Goal: Complete application form: Complete application form

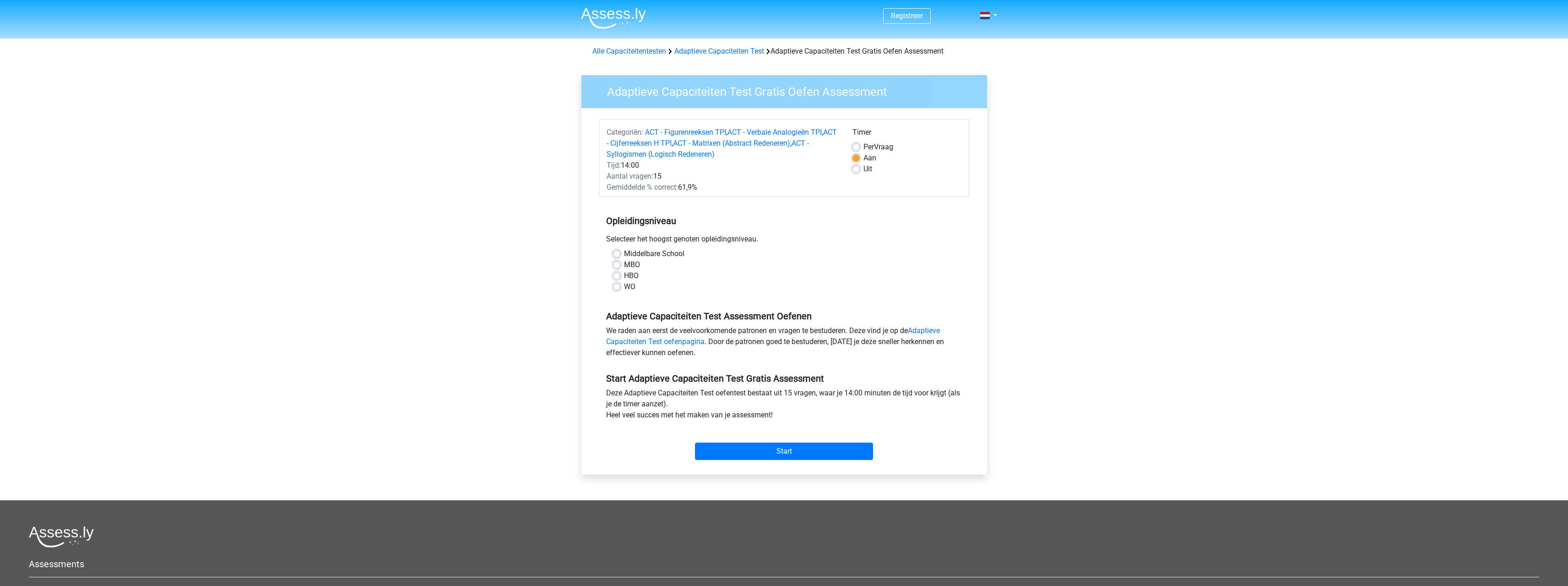
click at [624, 277] on label "HBO" at bounding box center [631, 276] width 15 height 11
click at [617, 277] on input "HBO" at bounding box center [617, 275] width 7 height 9
radio input "true"
click at [783, 450] on input "Start" at bounding box center [784, 451] width 178 height 17
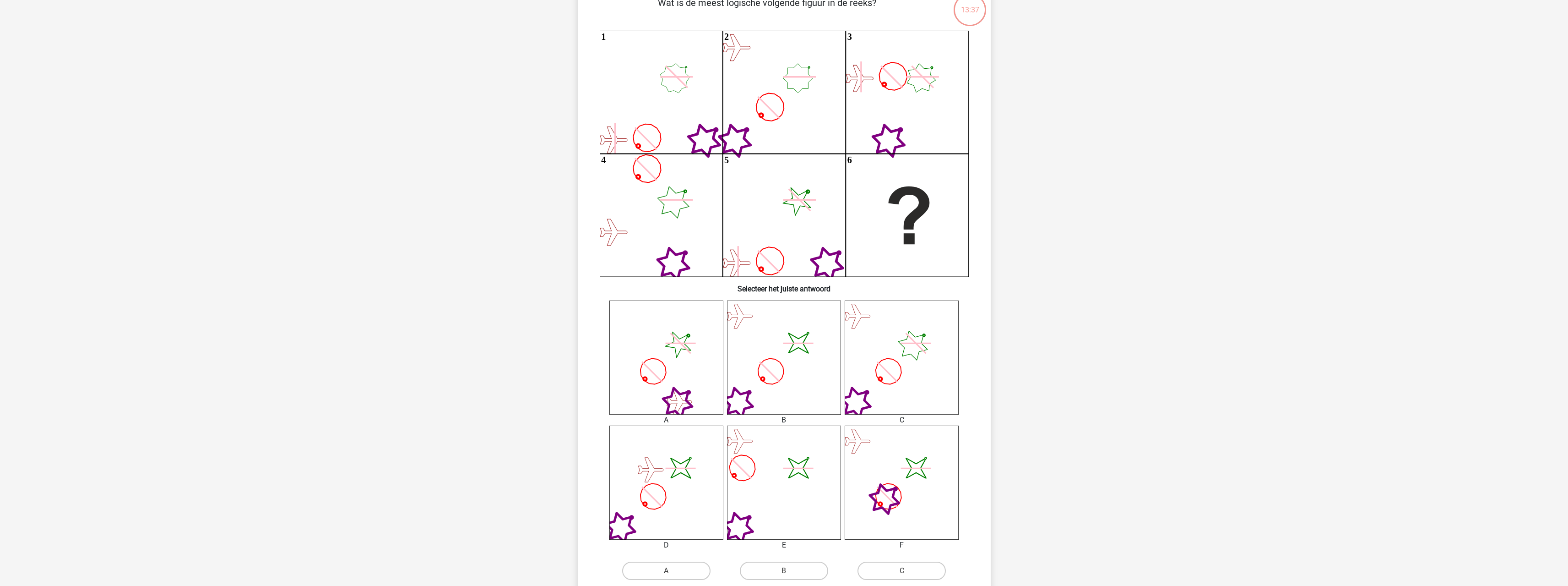
scroll to position [92, 0]
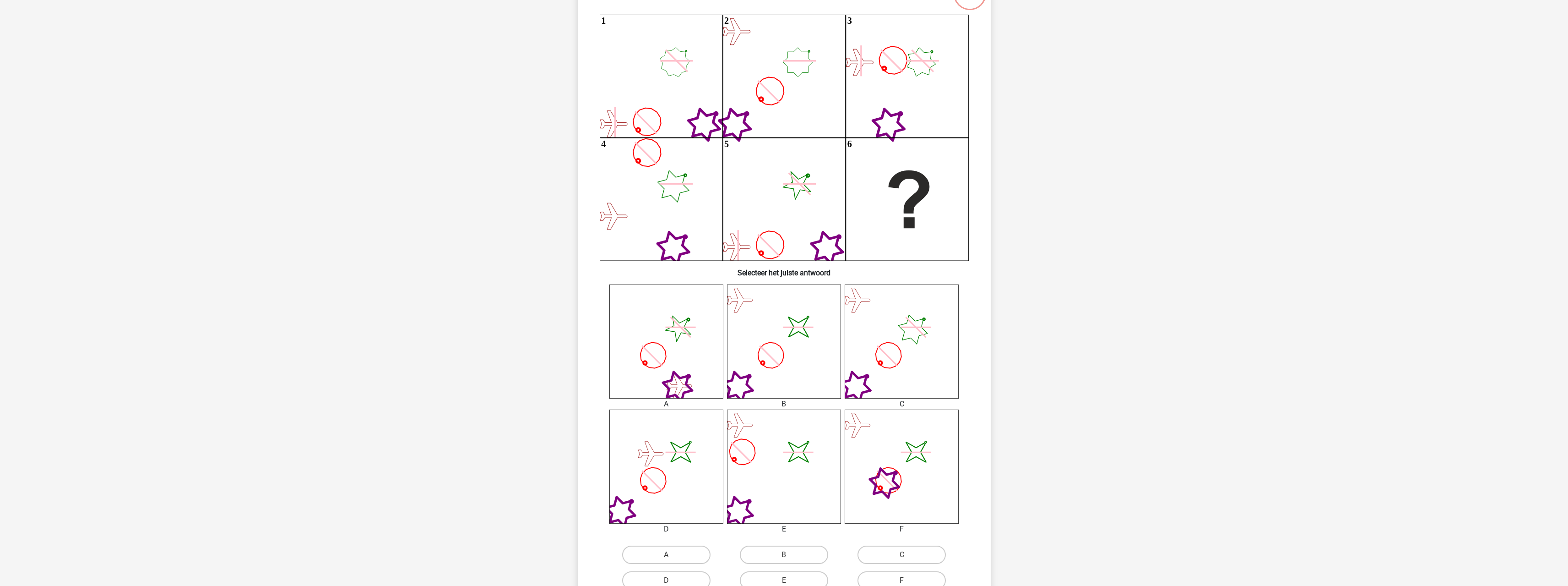
click at [789, 355] on icon "image/svg+xml" at bounding box center [784, 341] width 114 height 114
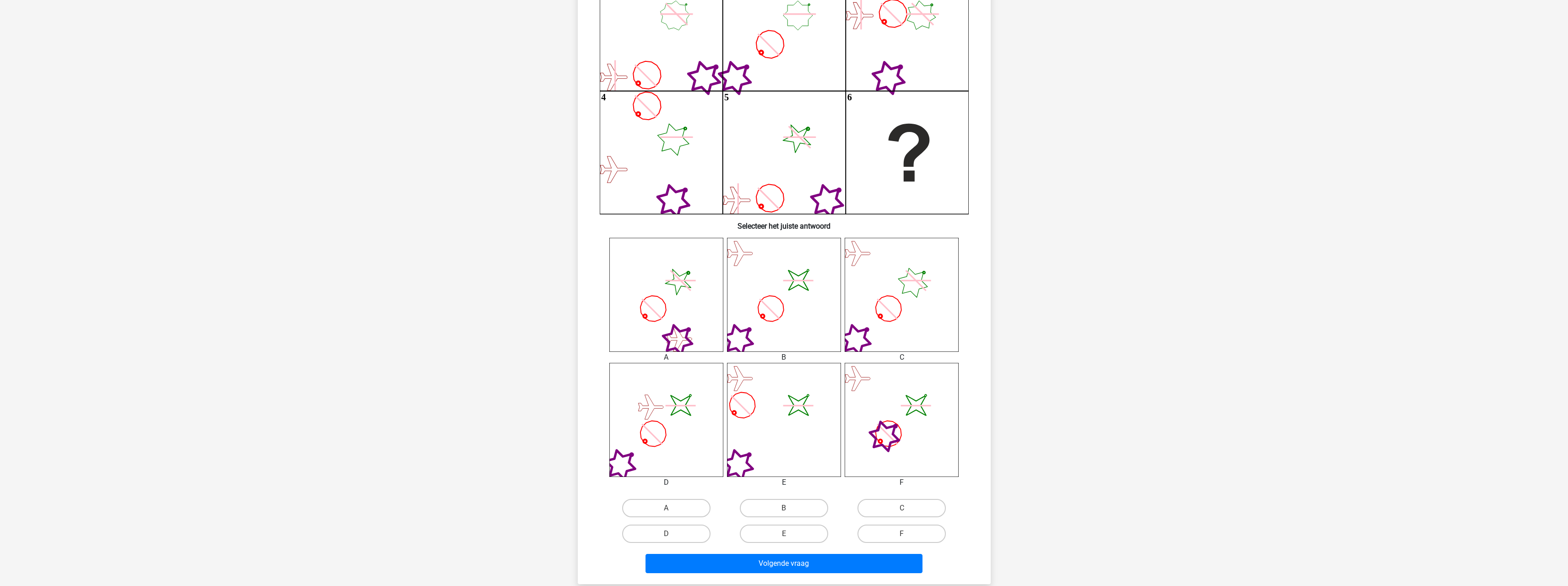
scroll to position [275, 0]
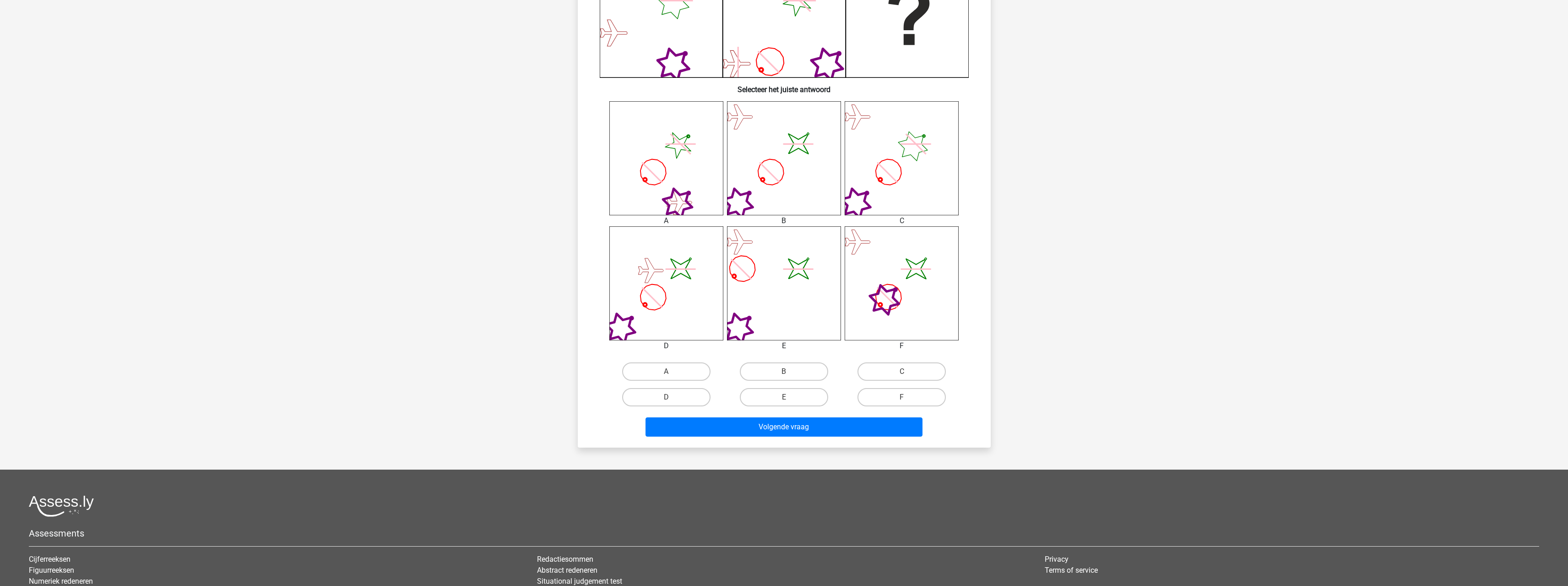
click at [773, 358] on div "B" at bounding box center [784, 371] width 117 height 26
click at [776, 368] on label "B" at bounding box center [784, 371] width 89 height 18
click at [784, 371] on input "B" at bounding box center [787, 374] width 6 height 6
radio input "true"
click at [785, 426] on button "Volgende vraag" at bounding box center [784, 426] width 277 height 19
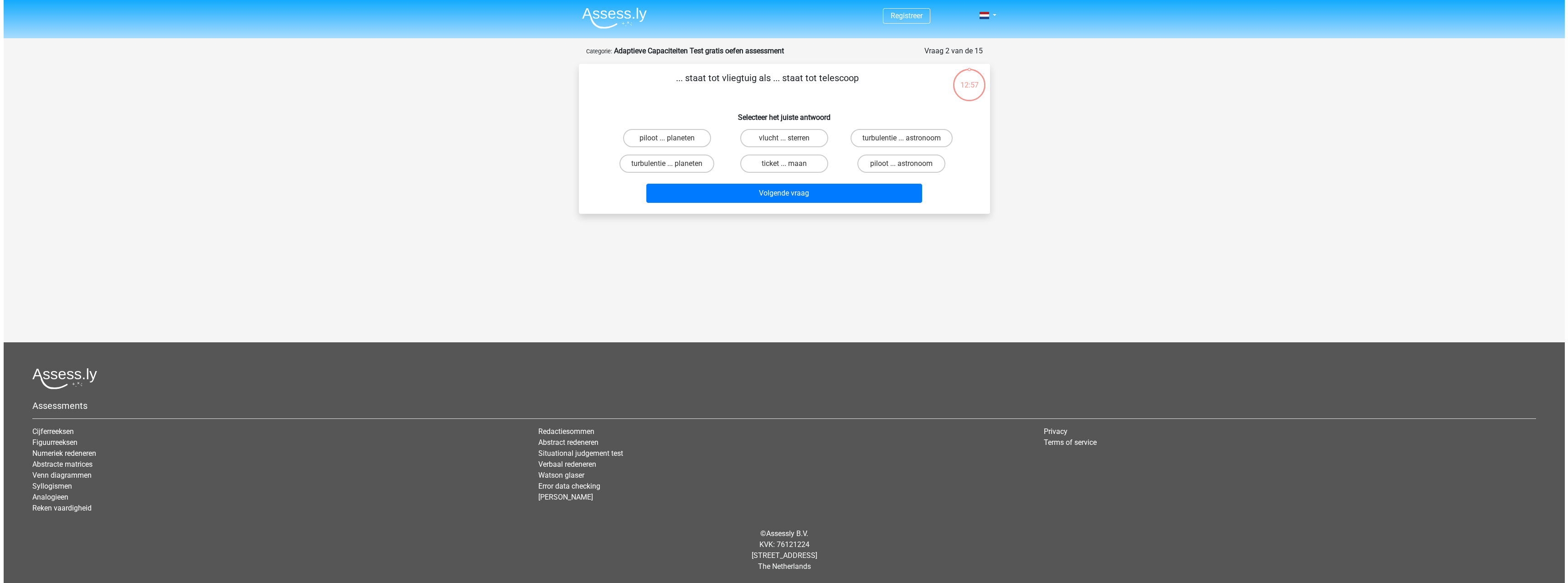
scroll to position [0, 0]
click at [881, 161] on label "piloot ... astronoom" at bounding box center [901, 164] width 88 height 18
click at [901, 164] on input "piloot ... astronoom" at bounding box center [904, 167] width 6 height 6
radio input "true"
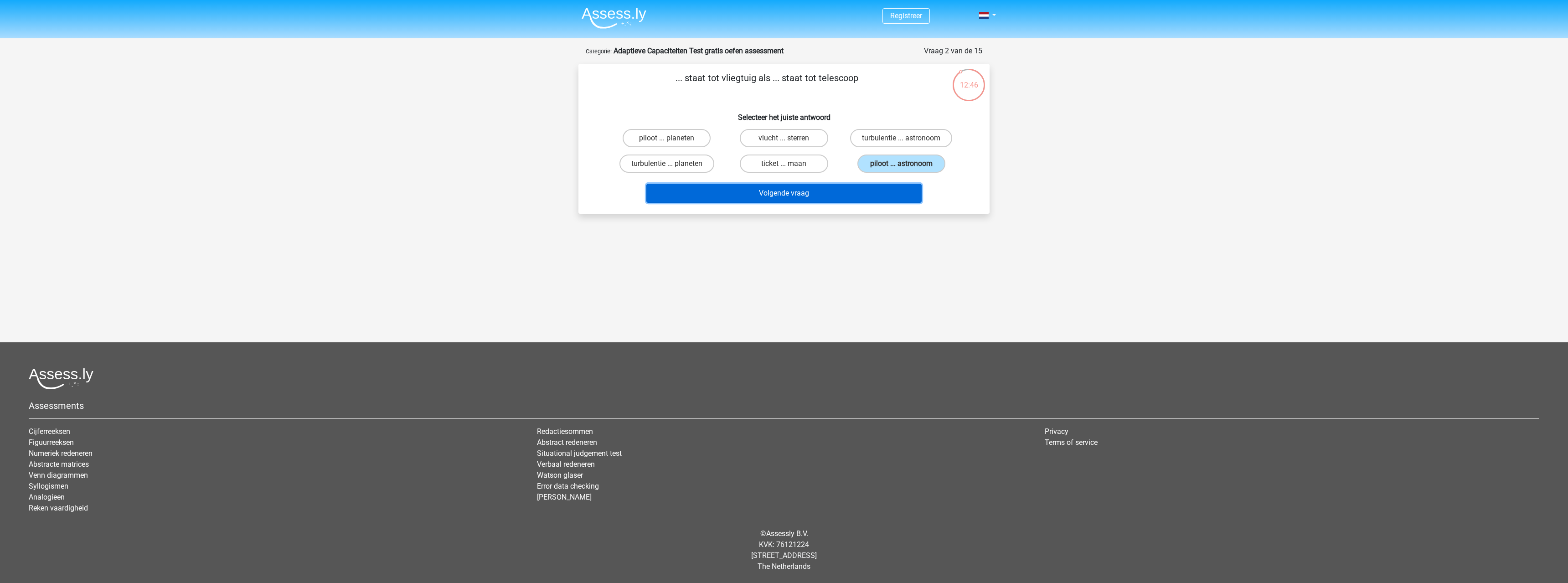
click at [877, 198] on button "Volgende vraag" at bounding box center [784, 193] width 276 height 19
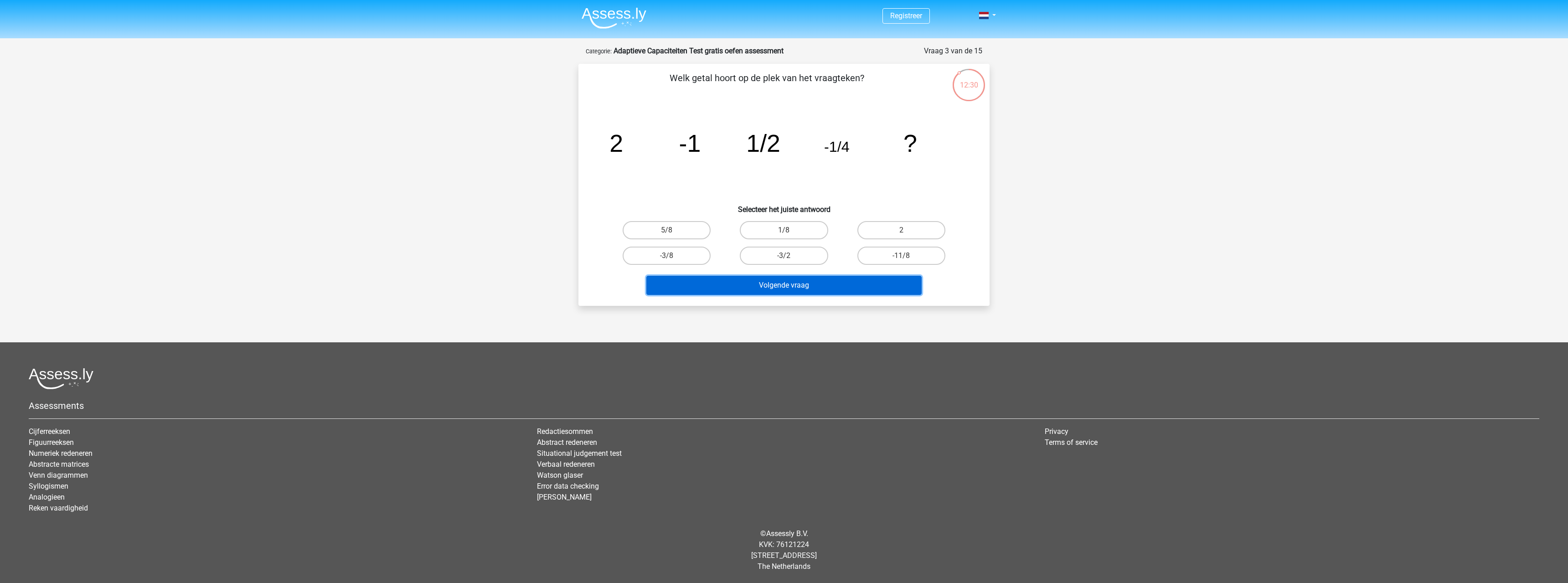
click at [776, 286] on button "Volgende vraag" at bounding box center [784, 285] width 276 height 19
click at [849, 194] on icon "image/svg+xml 2 -1 1/2 -1/4 ?" at bounding box center [784, 152] width 368 height 92
click at [691, 254] on label "-3/8" at bounding box center [667, 256] width 88 height 18
click at [673, 256] on input "-3/8" at bounding box center [670, 259] width 6 height 6
radio input "true"
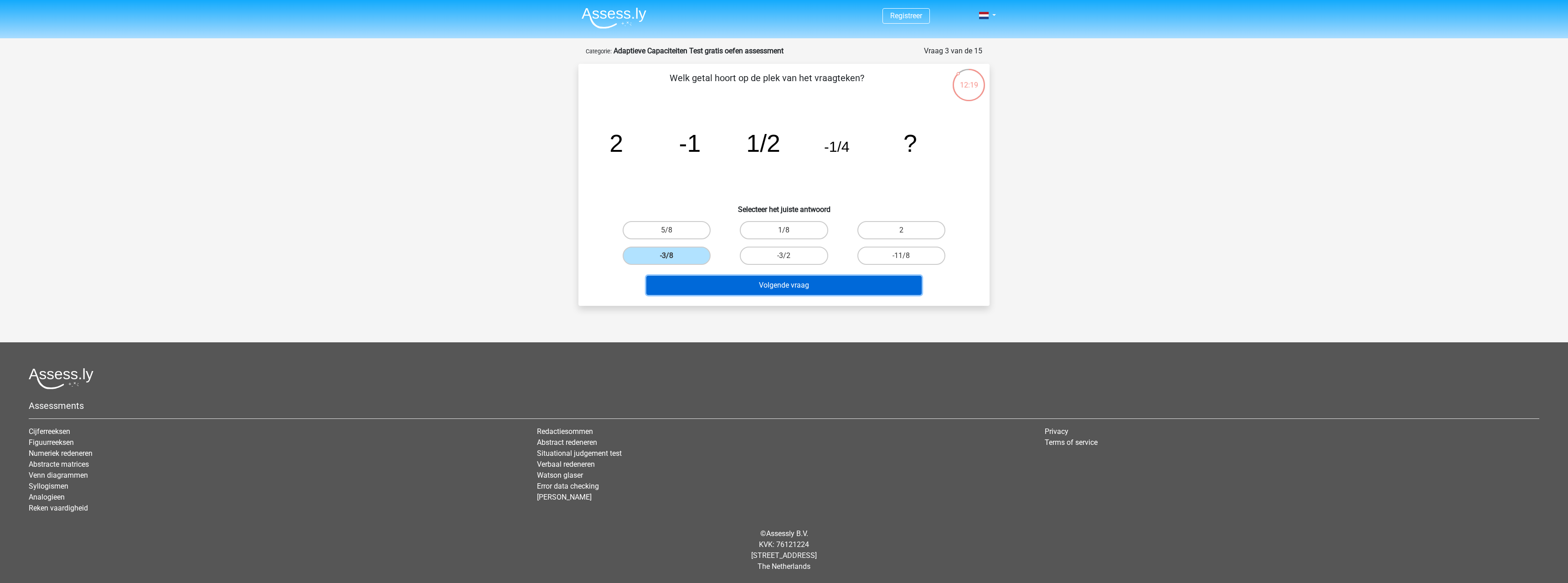
click at [712, 286] on button "Volgende vraag" at bounding box center [784, 285] width 276 height 19
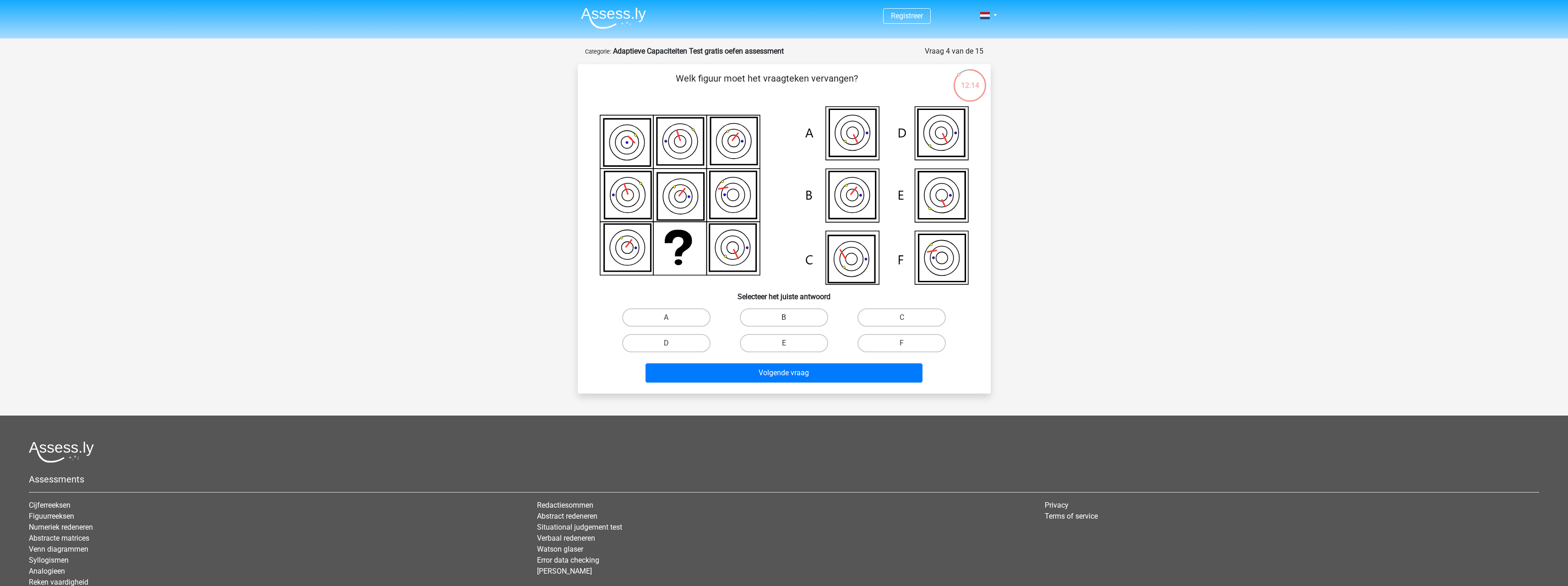
click at [792, 319] on label "B" at bounding box center [784, 317] width 89 height 18
click at [790, 319] on input "B" at bounding box center [787, 321] width 6 height 6
radio input "true"
click at [792, 375] on button "Volgende vraag" at bounding box center [784, 373] width 277 height 19
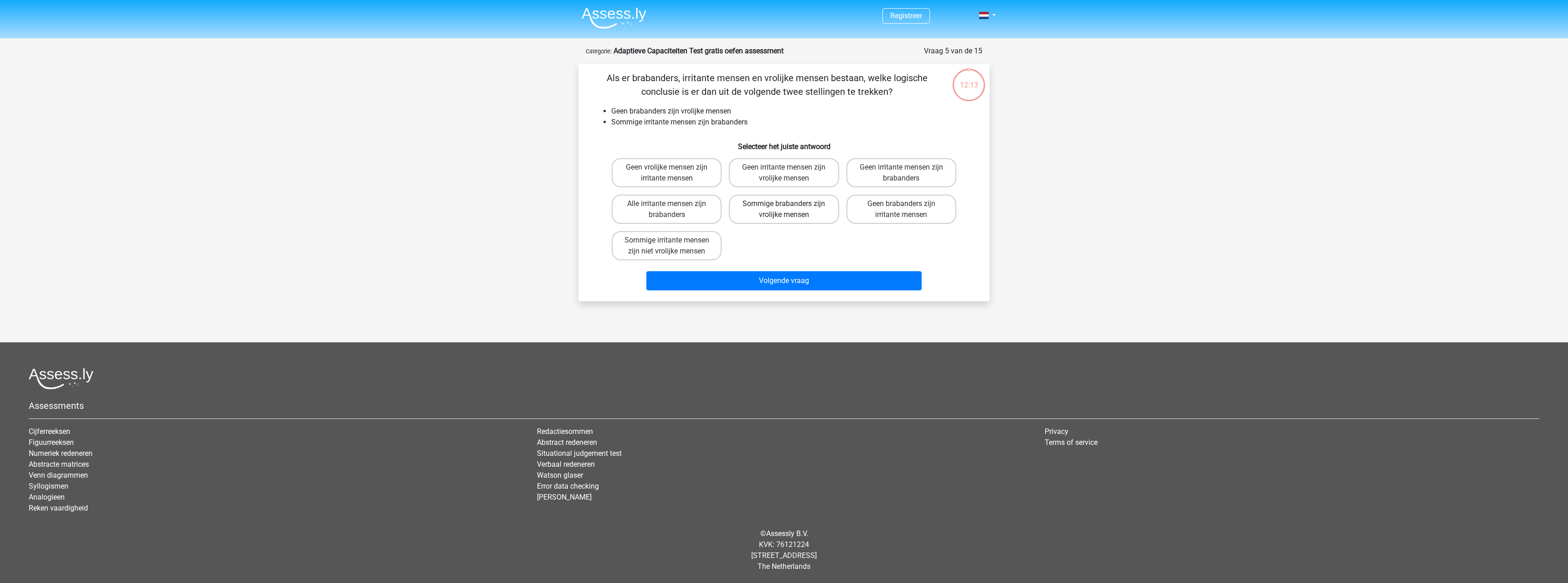
click at [772, 218] on label "Sommige brabanders zijn vrolijke mensen" at bounding box center [783, 209] width 110 height 29
click at [784, 209] on input "Sommige brabanders zijn vrolijke mensen" at bounding box center [787, 207] width 6 height 6
radio input "true"
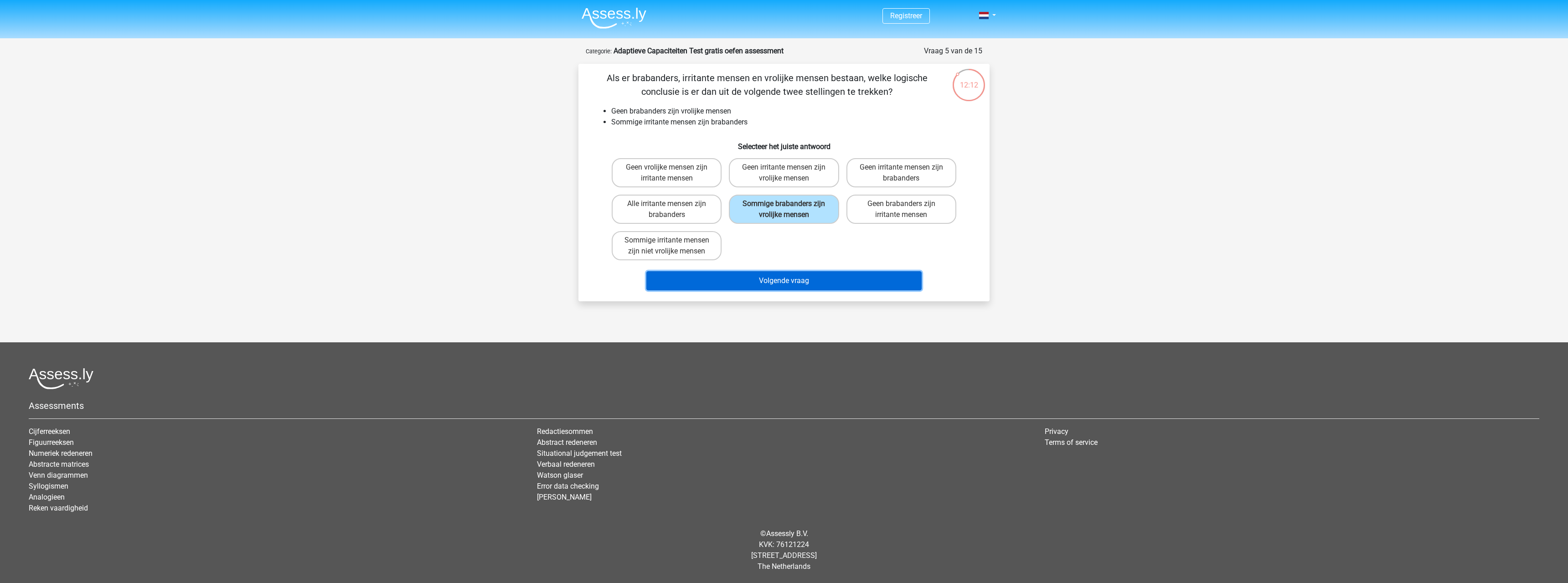
click at [785, 278] on button "Volgende vraag" at bounding box center [784, 281] width 276 height 19
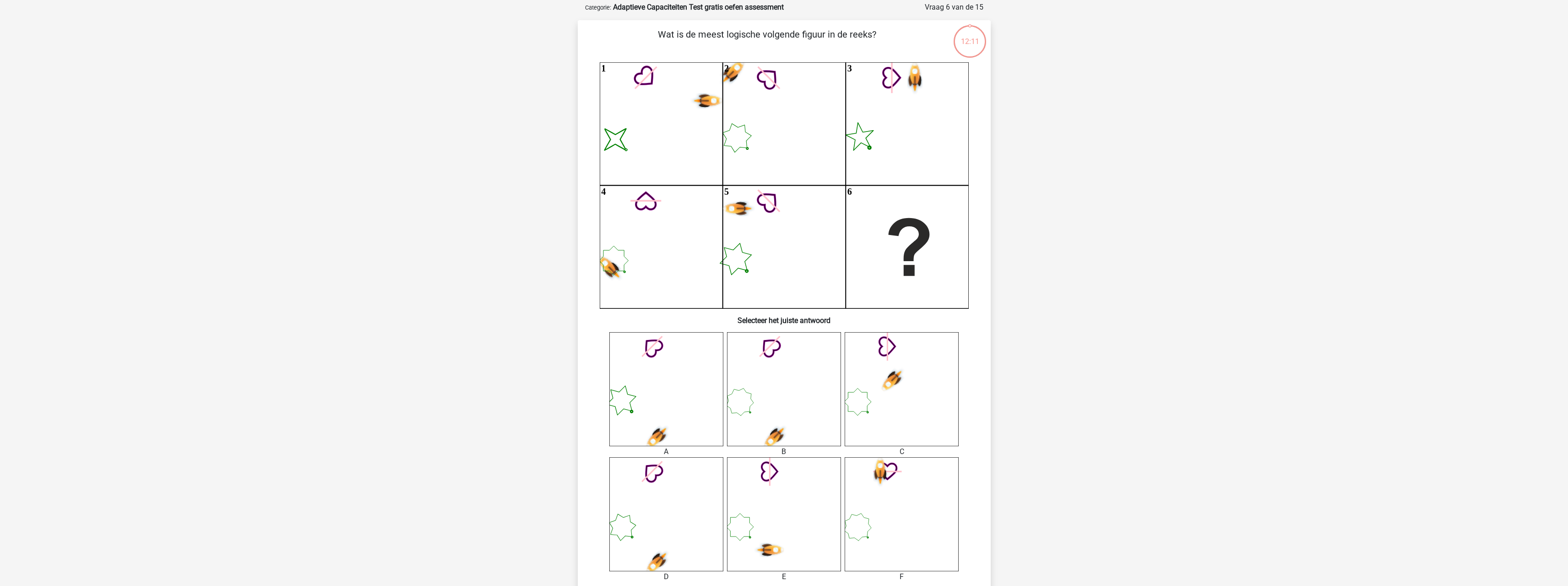
click at [792, 213] on icon "image/svg+xml 1 2 3 4 5 6" at bounding box center [784, 185] width 369 height 246
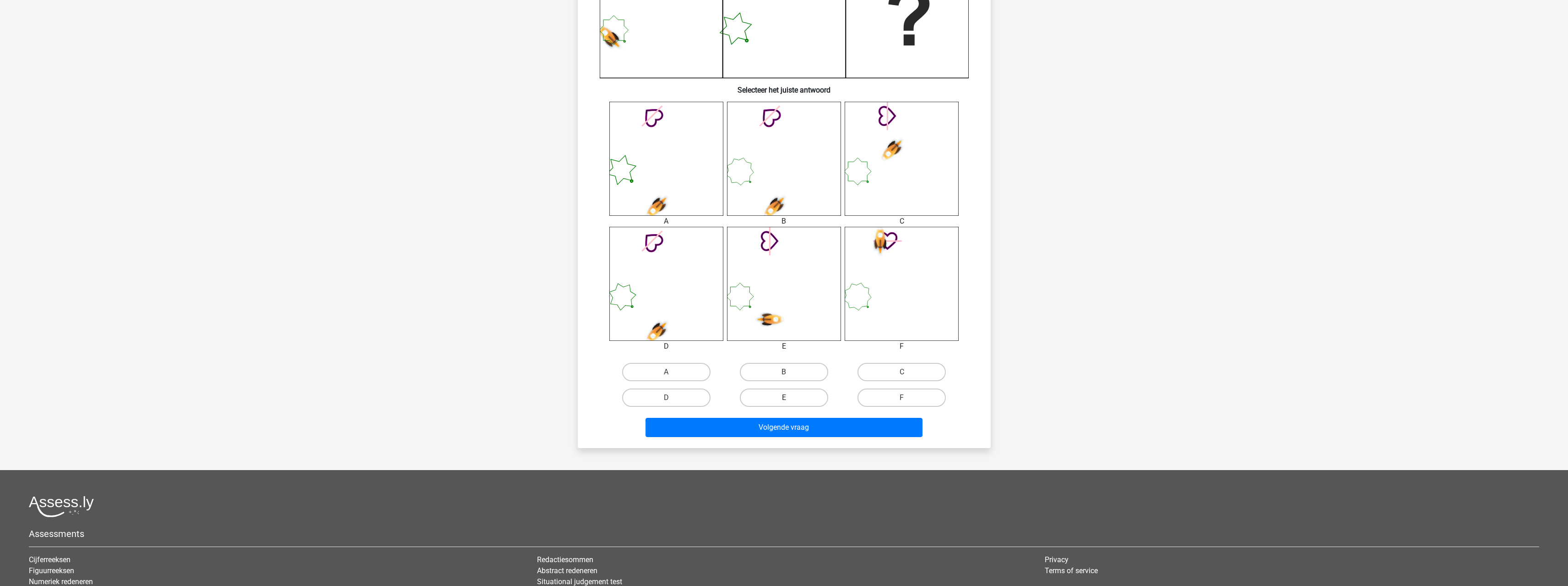
scroll to position [275, 0]
click at [789, 402] on input "E" at bounding box center [787, 400] width 6 height 6
radio input "true"
click at [799, 418] on button "Volgende vraag" at bounding box center [784, 426] width 277 height 19
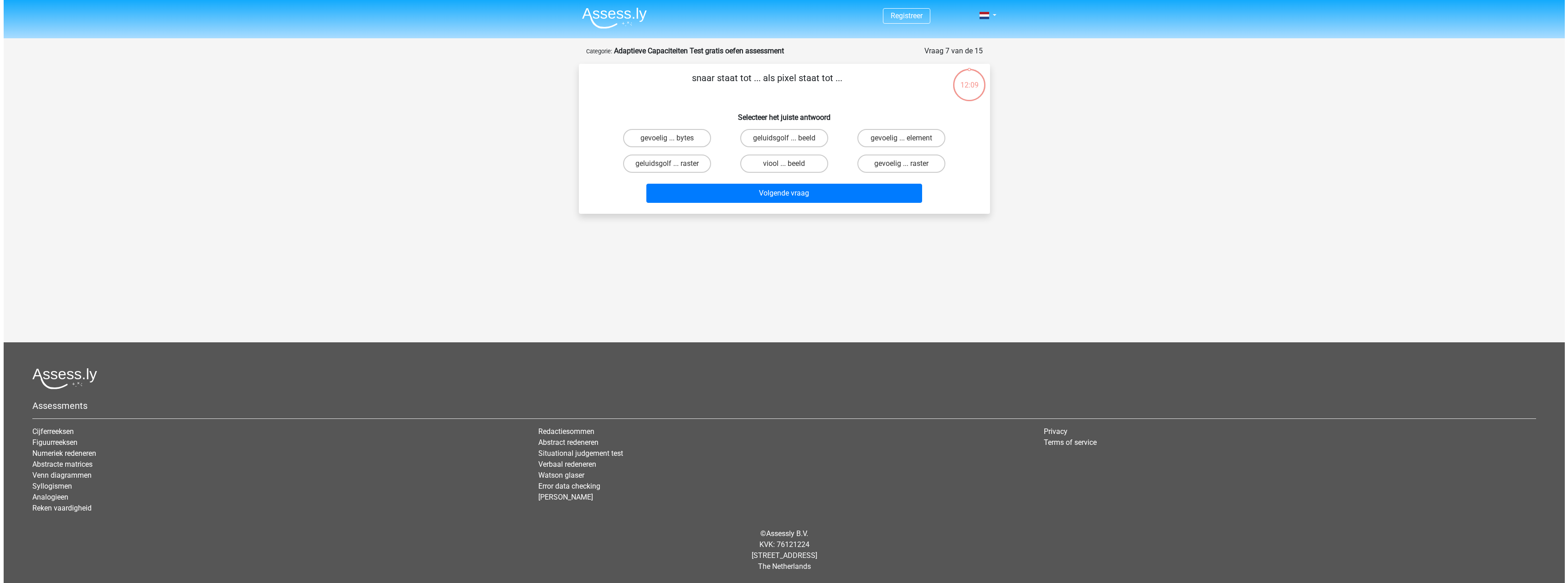
scroll to position [0, 0]
click at [889, 165] on label "gevoelig ... raster" at bounding box center [901, 164] width 88 height 18
click at [901, 165] on input "gevoelig ... raster" at bounding box center [904, 167] width 6 height 6
radio input "true"
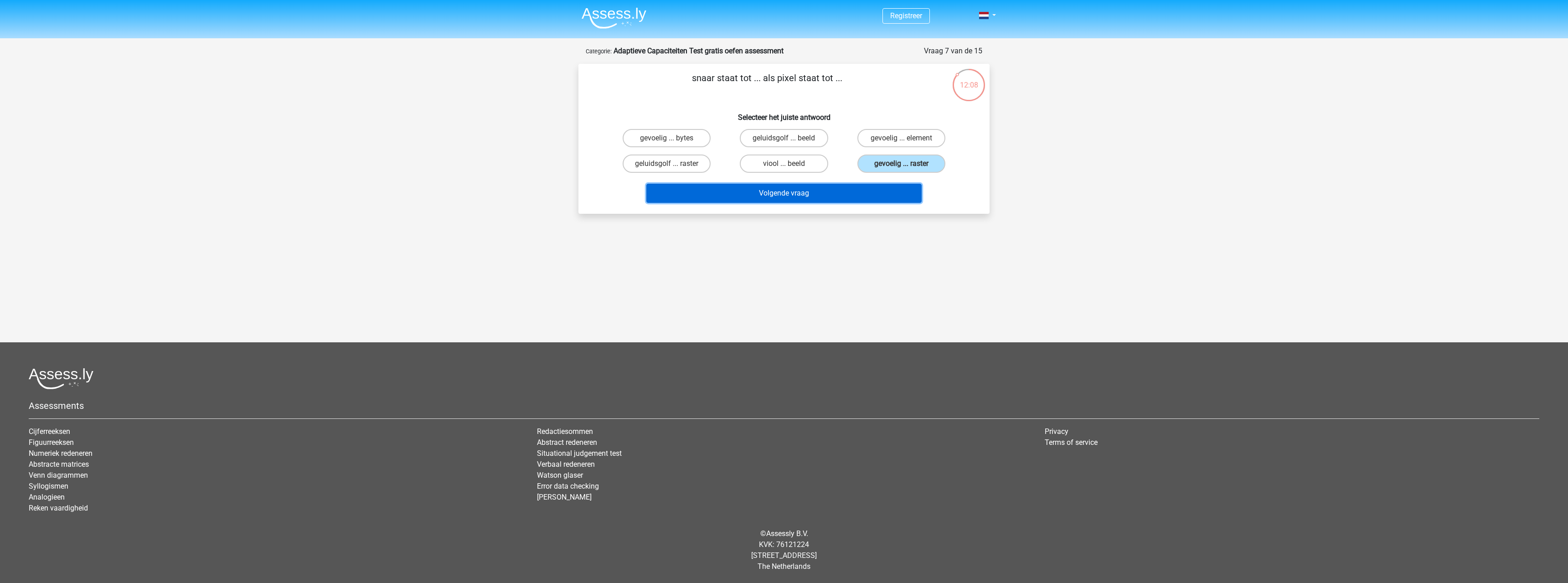
click at [901, 197] on button "Volgende vraag" at bounding box center [784, 193] width 276 height 19
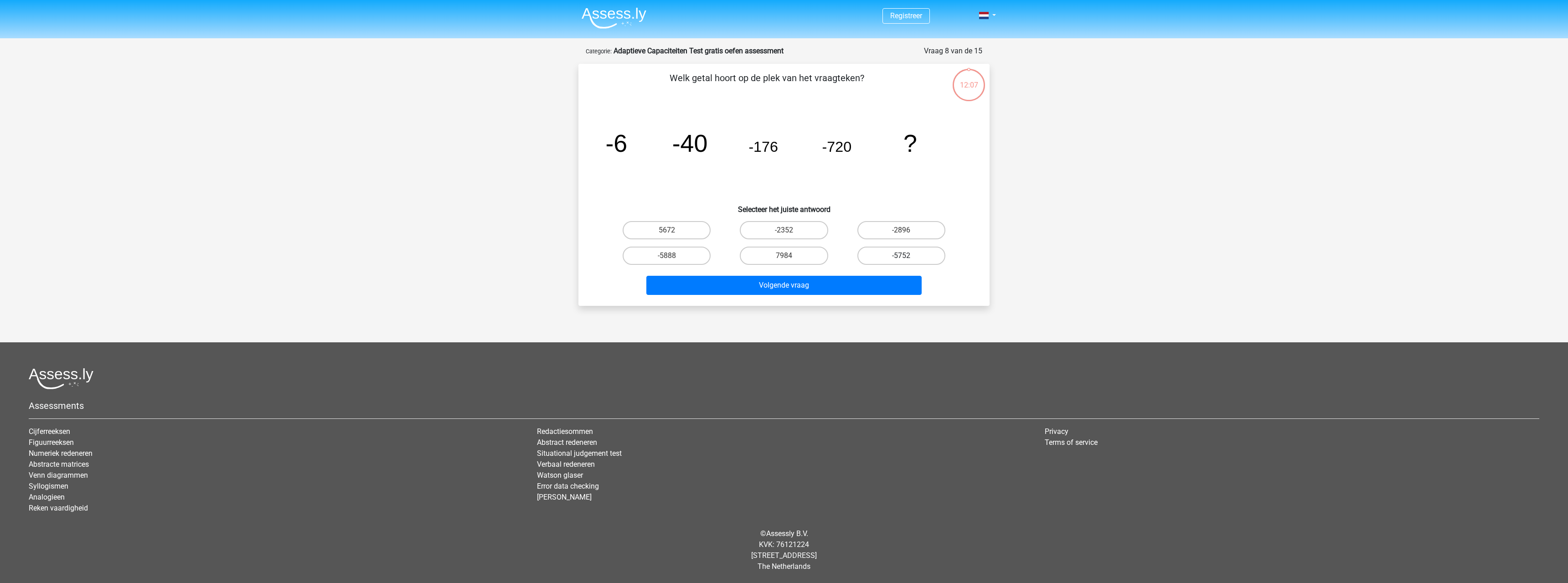
drag, startPoint x: 889, startPoint y: 225, endPoint x: 886, endPoint y: 248, distance: 23.2
click at [889, 226] on label "-2896" at bounding box center [901, 230] width 88 height 18
click at [901, 230] on input "-2896" at bounding box center [904, 233] width 6 height 6
radio input "true"
click at [880, 296] on div "Volgende vraag" at bounding box center [784, 287] width 352 height 23
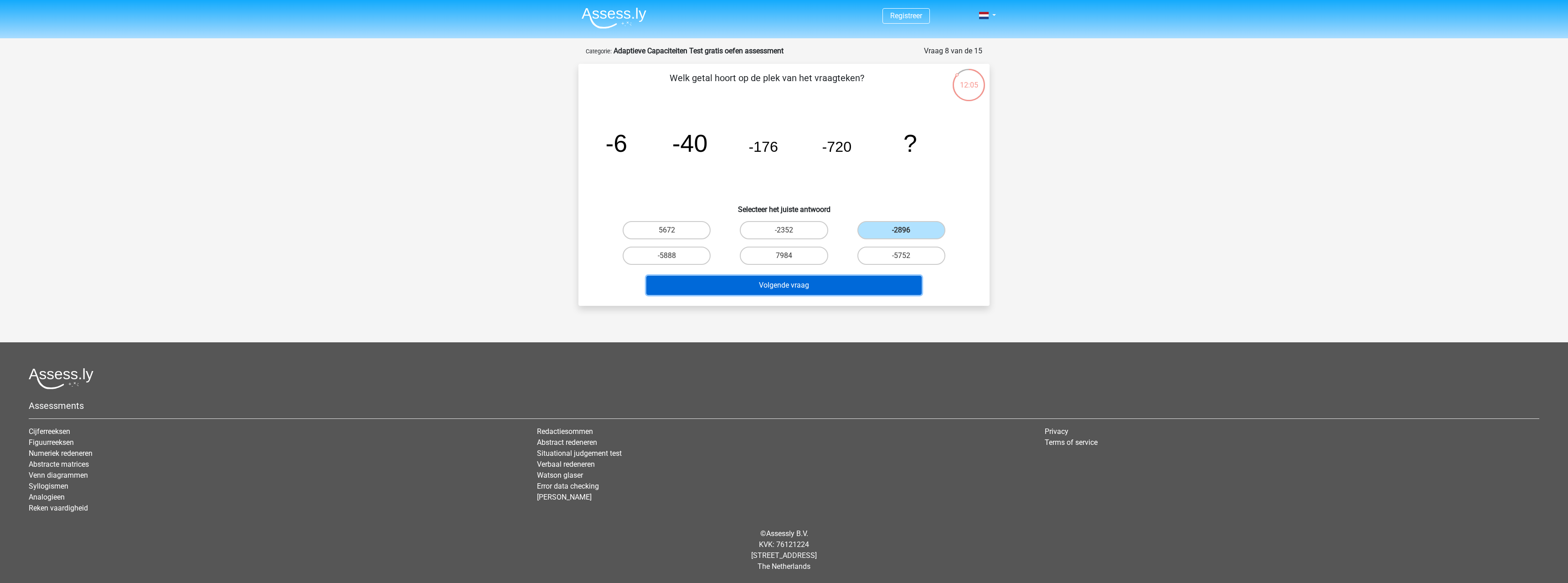
click at [876, 282] on button "Volgende vraag" at bounding box center [784, 285] width 276 height 19
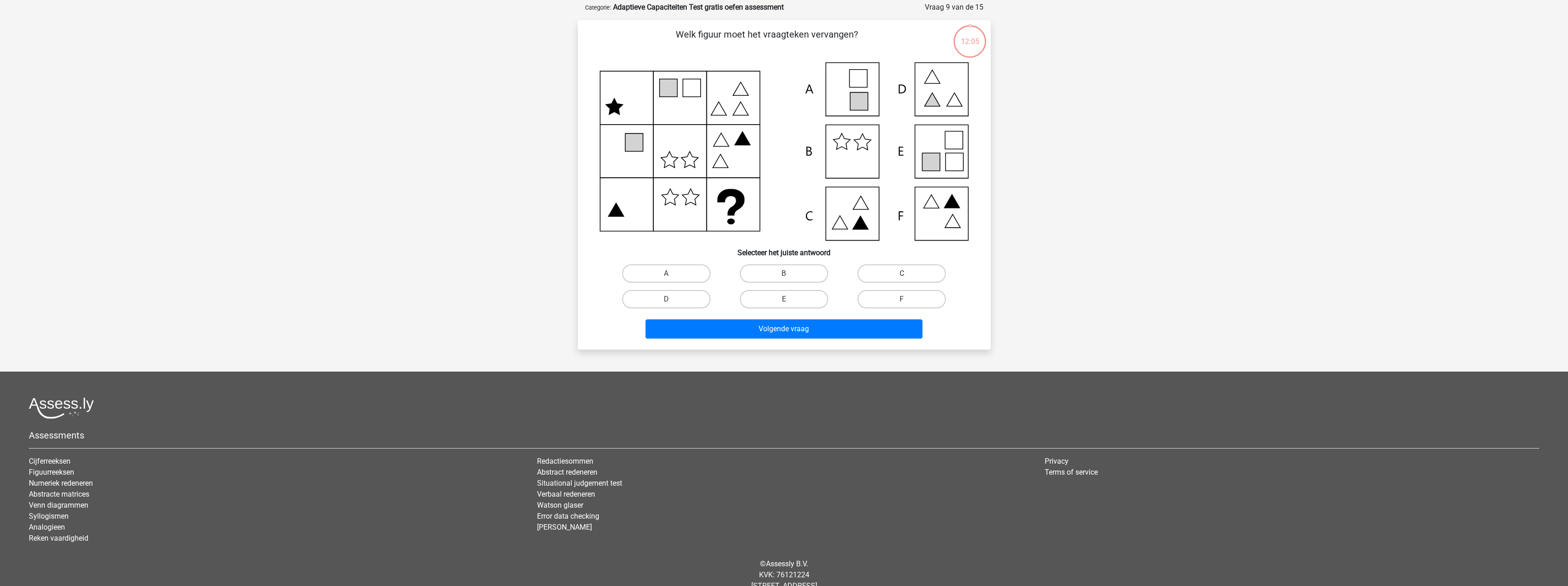
scroll to position [46, 0]
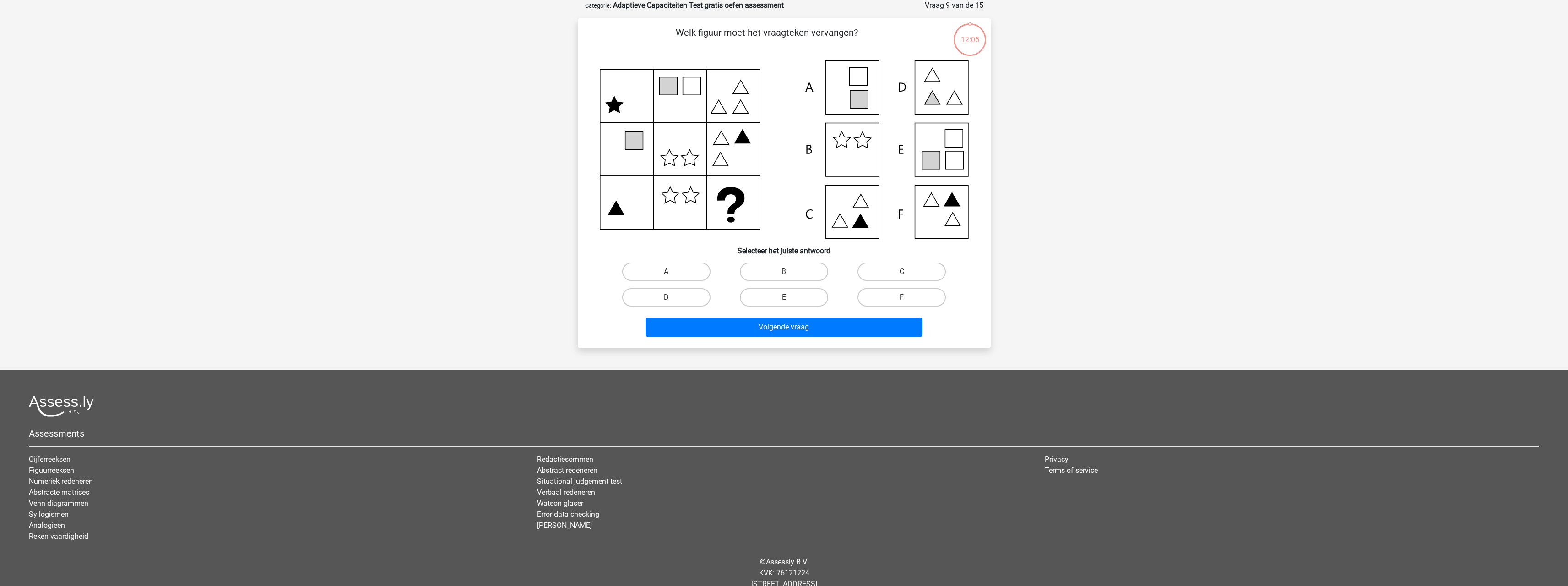
click at [890, 267] on label "C" at bounding box center [902, 272] width 89 height 18
click at [902, 272] on input "C" at bounding box center [905, 275] width 6 height 6
radio input "true"
click at [889, 325] on button "Volgende vraag" at bounding box center [784, 327] width 277 height 19
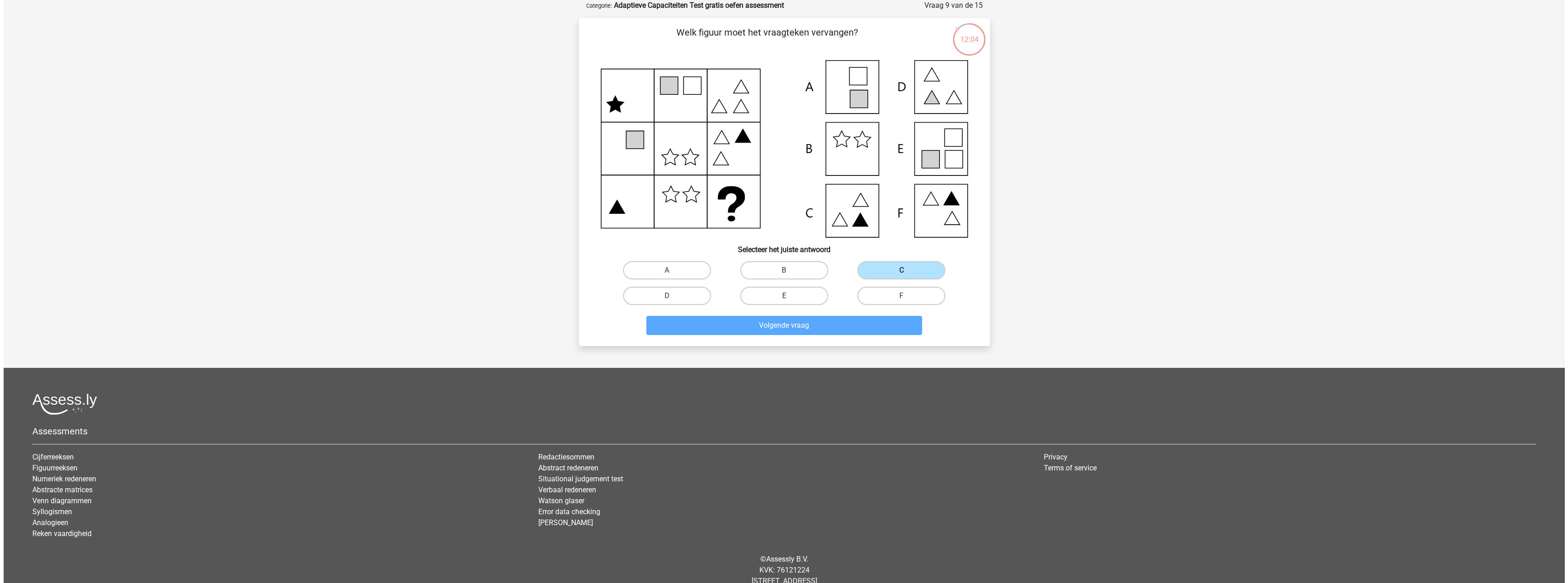
scroll to position [0, 0]
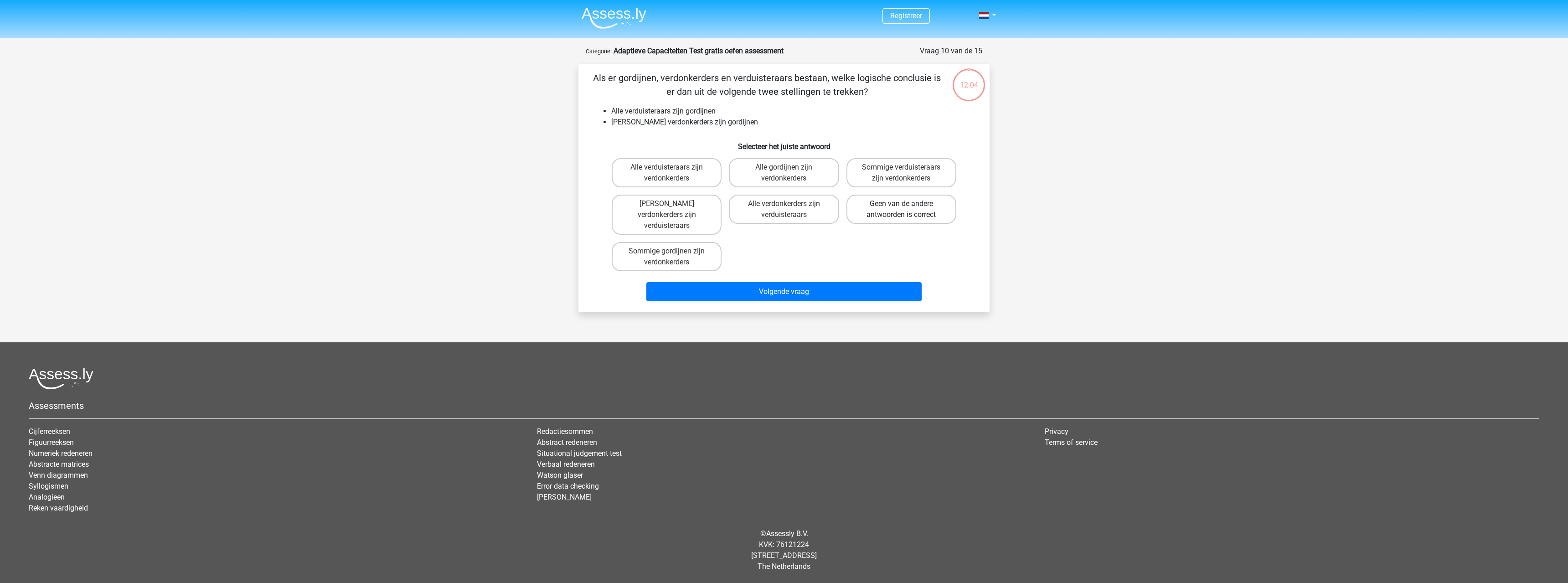
click at [880, 201] on label "Geen van de andere antwoorden is correct" at bounding box center [901, 209] width 110 height 29
click at [901, 204] on input "Geen van de andere antwoorden is correct" at bounding box center [904, 207] width 6 height 6
radio input "true"
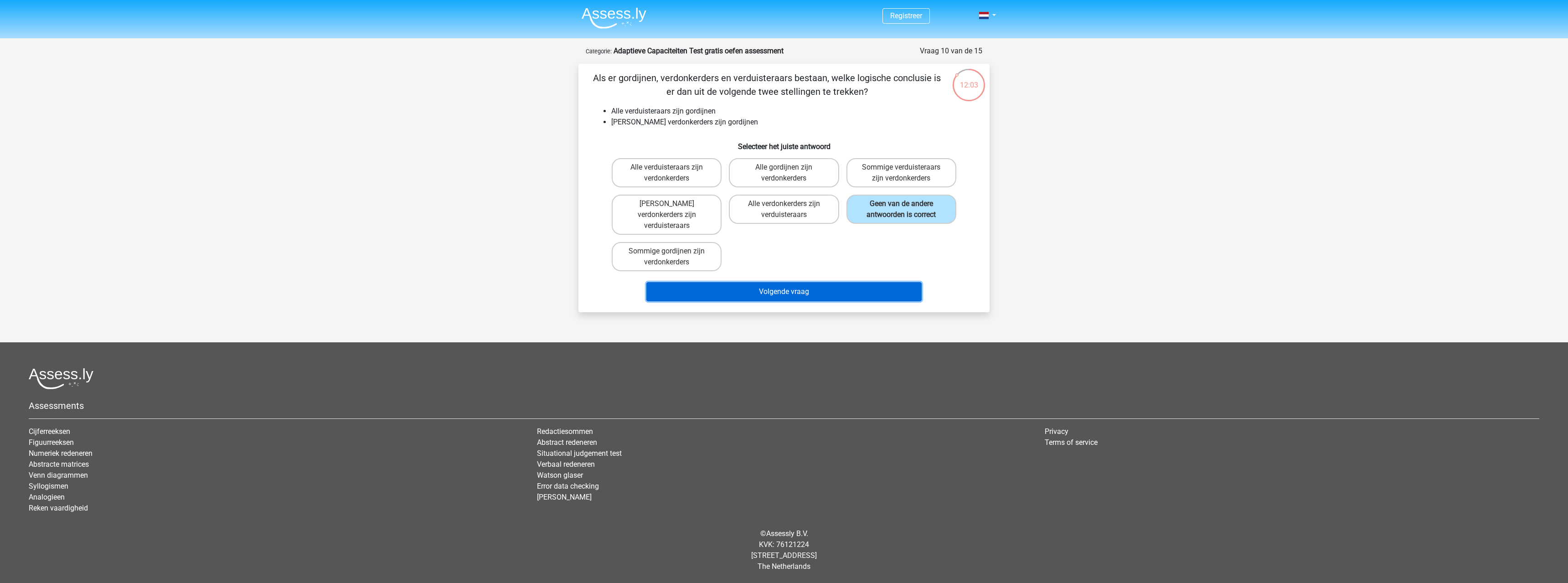
drag, startPoint x: 880, startPoint y: 286, endPoint x: 877, endPoint y: 252, distance: 34.1
click at [881, 286] on button "Volgende vraag" at bounding box center [784, 292] width 276 height 19
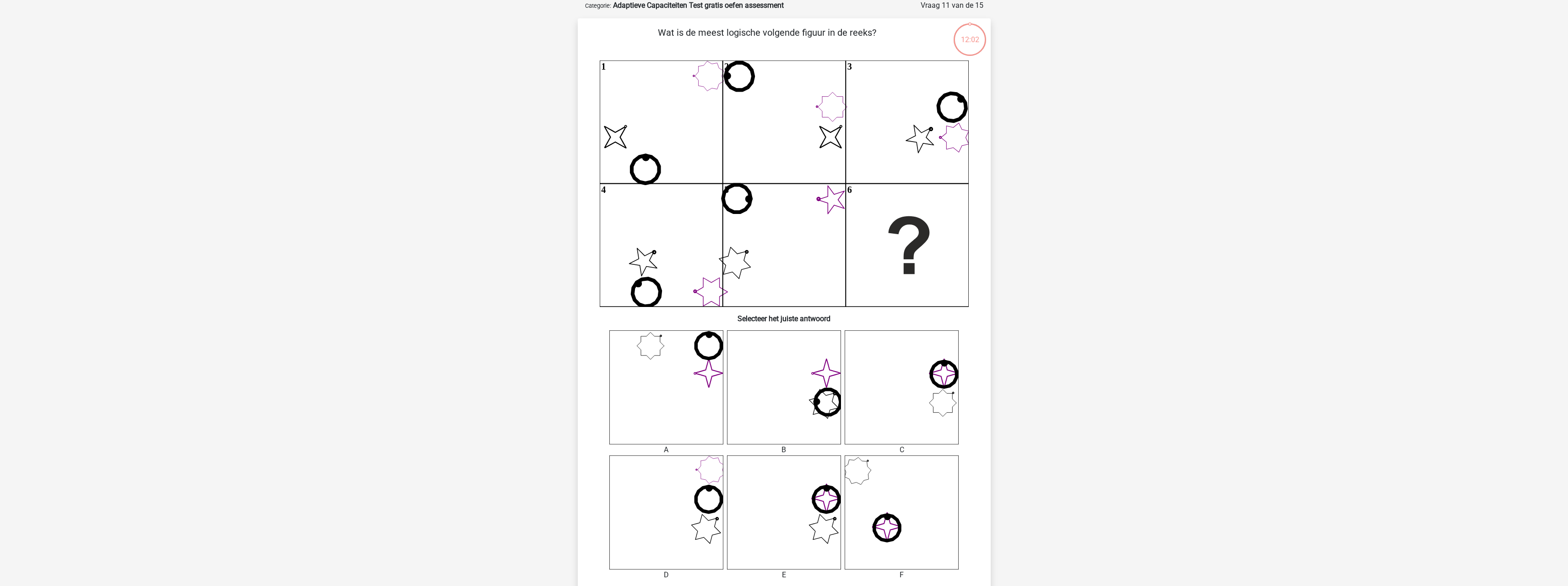
click at [885, 226] on icon "image/svg+xml 1 image/svg+xml 2 3 4 5 6" at bounding box center [784, 184] width 369 height 246
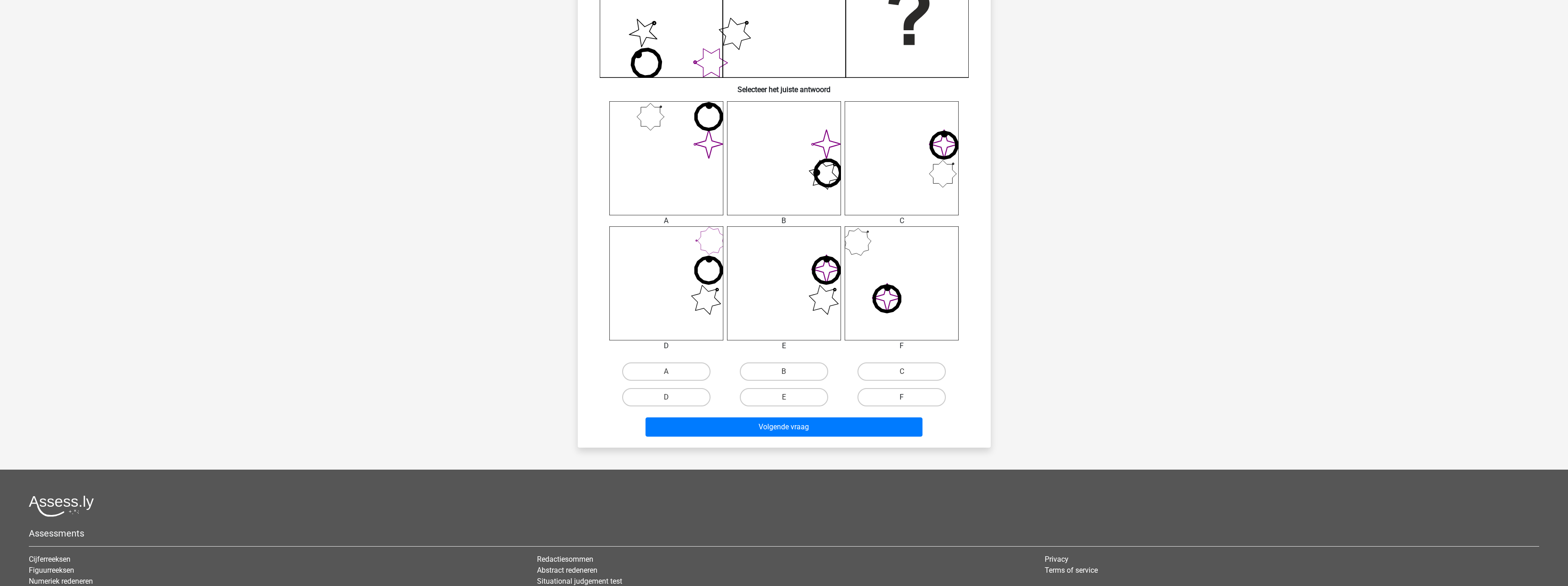
drag, startPoint x: 887, startPoint y: 388, endPoint x: 890, endPoint y: 402, distance: 14.3
click at [888, 390] on label "F" at bounding box center [902, 397] width 89 height 18
click at [902, 397] on input "F" at bounding box center [905, 400] width 6 height 6
radio input "true"
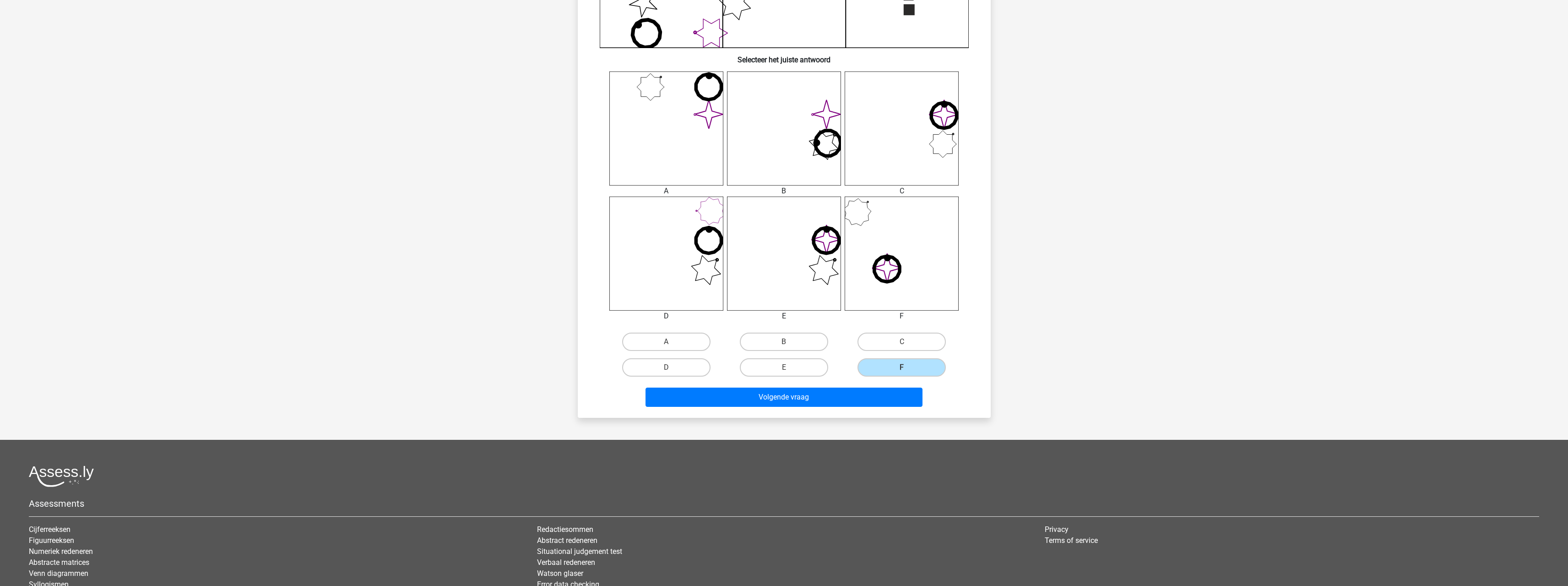
scroll to position [321, 0]
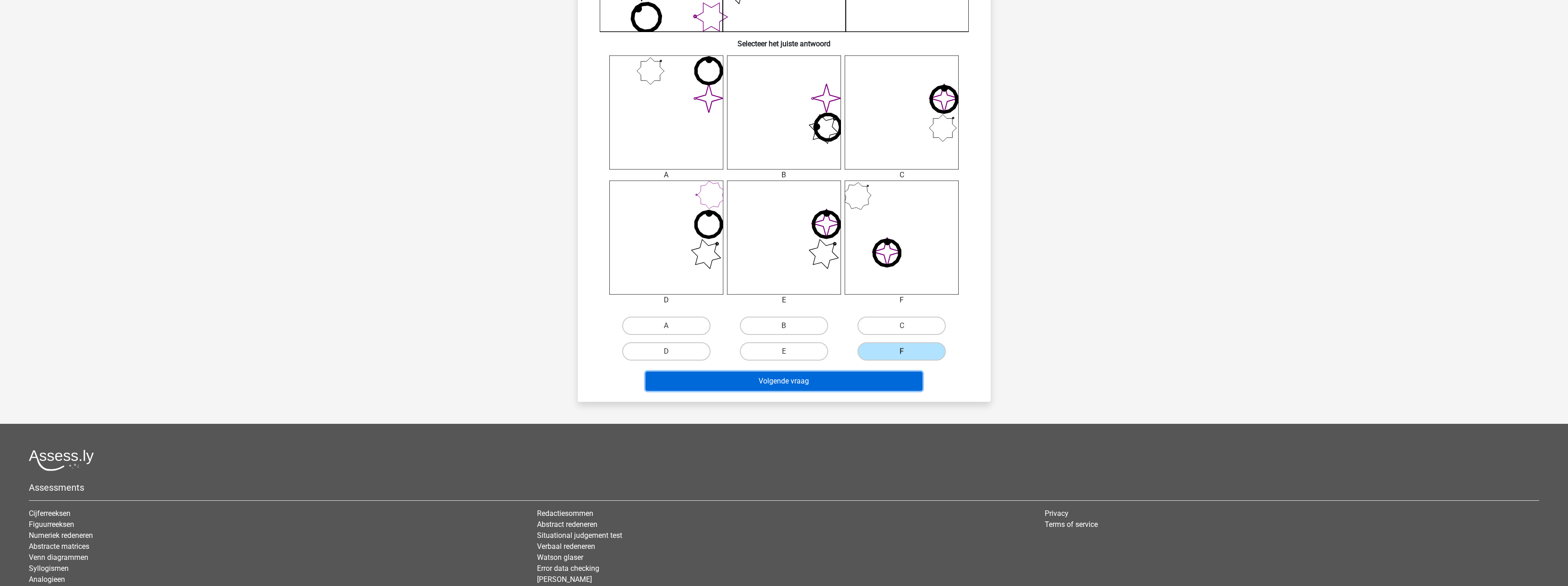
click at [882, 384] on button "Volgende vraag" at bounding box center [784, 380] width 277 height 19
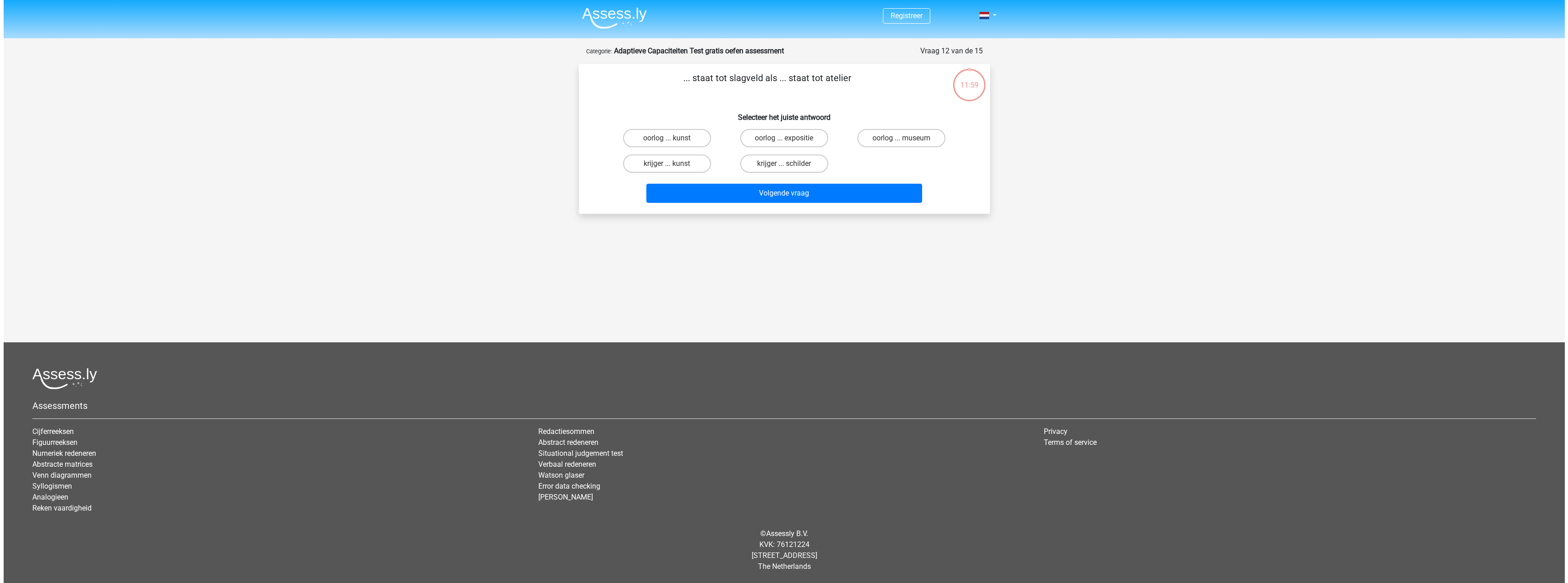
scroll to position [0, 0]
drag, startPoint x: 808, startPoint y: 164, endPoint x: 817, endPoint y: 175, distance: 14.2
click at [812, 164] on label "krijger ... schilder" at bounding box center [783, 164] width 88 height 18
click at [790, 164] on input "krijger ... schilder" at bounding box center [787, 167] width 6 height 6
radio input "true"
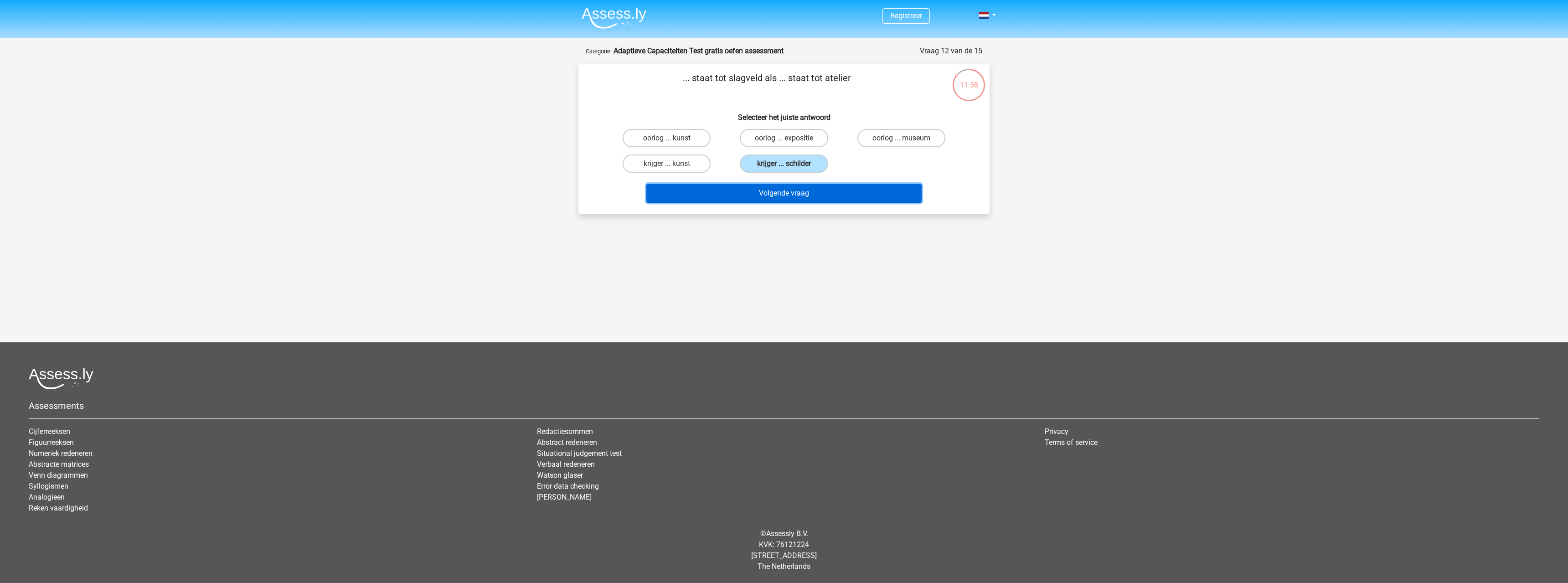
click at [819, 192] on button "Volgende vraag" at bounding box center [784, 193] width 276 height 19
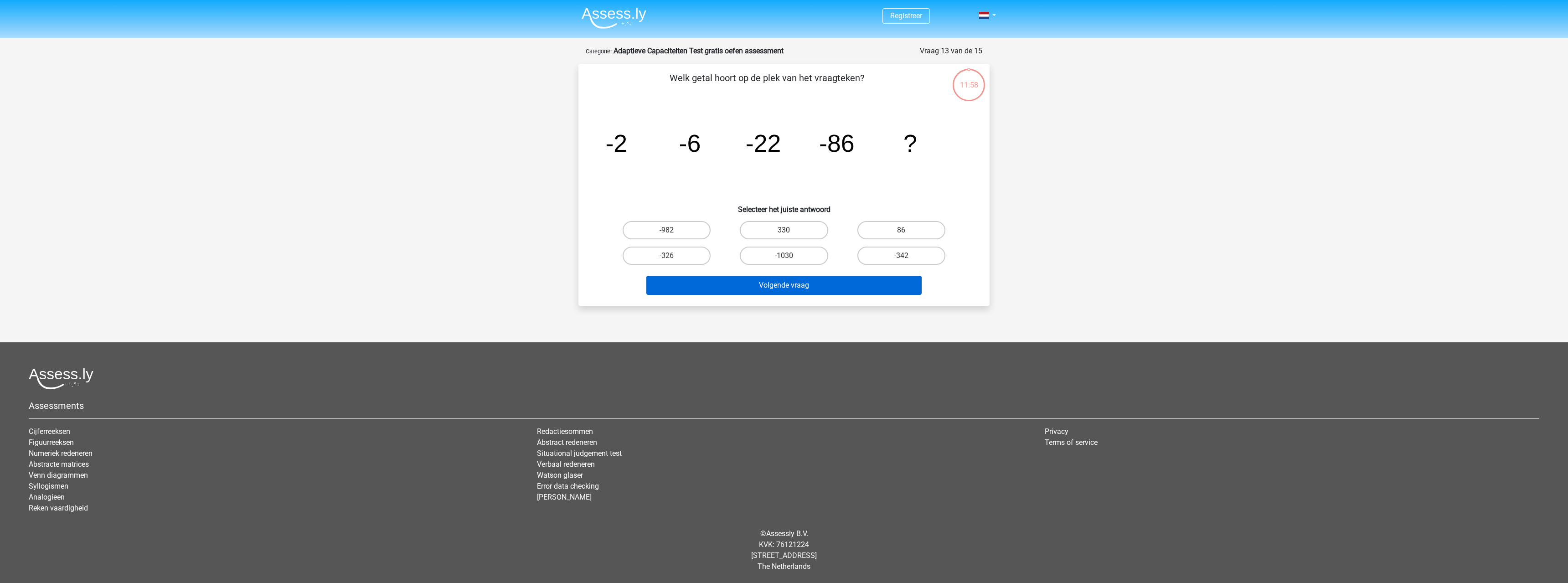
drag, startPoint x: 797, startPoint y: 228, endPoint x: 807, endPoint y: 287, distance: 59.8
click at [797, 232] on label "330" at bounding box center [783, 230] width 88 height 18
click at [790, 232] on input "330" at bounding box center [787, 233] width 6 height 6
radio input "true"
click at [808, 289] on button "Volgende vraag" at bounding box center [784, 285] width 276 height 19
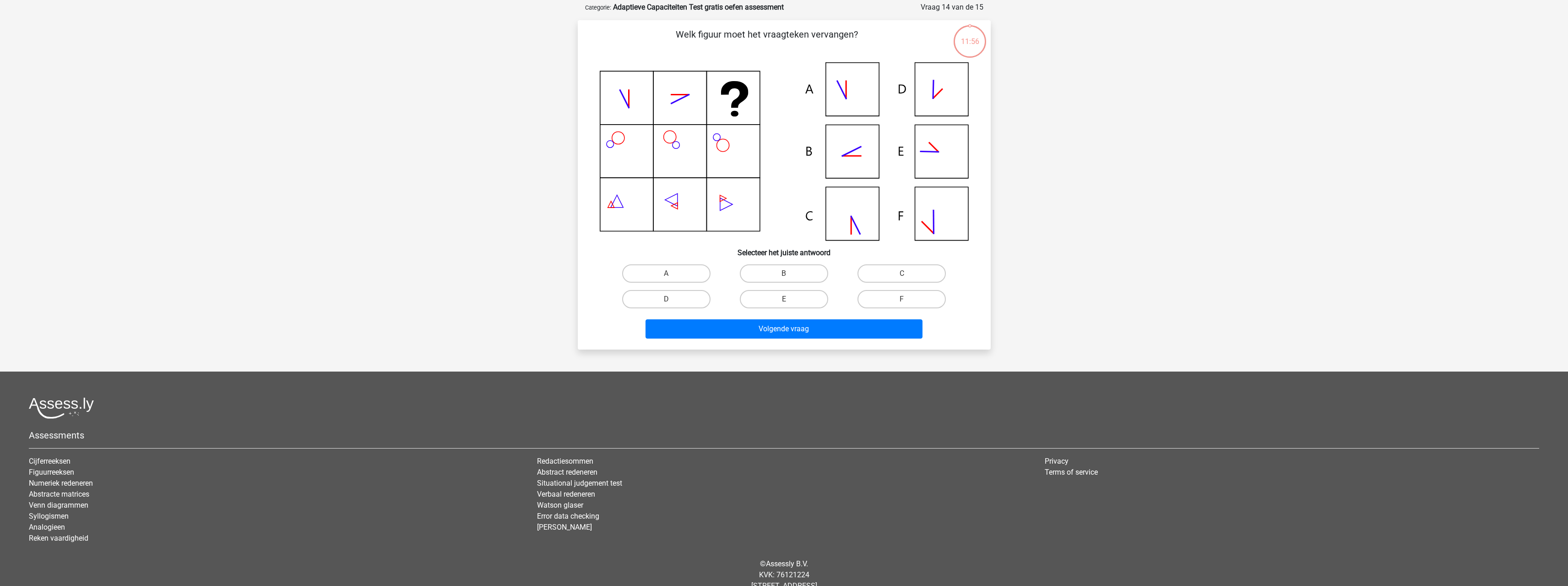
scroll to position [46, 0]
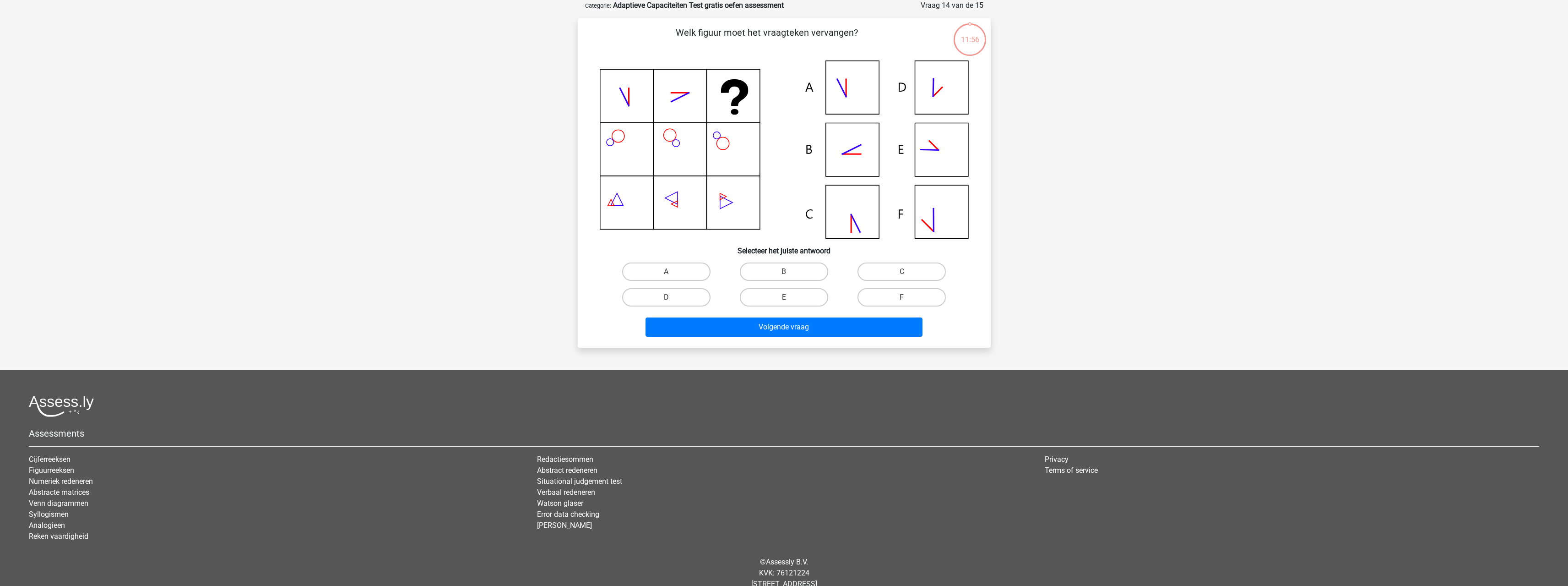
drag, startPoint x: 798, startPoint y: 271, endPoint x: 803, endPoint y: 281, distance: 11.2
click at [799, 271] on label "B" at bounding box center [784, 272] width 89 height 18
click at [790, 272] on input "B" at bounding box center [787, 275] width 6 height 6
radio input "true"
click at [808, 323] on button "Volgende vraag" at bounding box center [784, 327] width 277 height 19
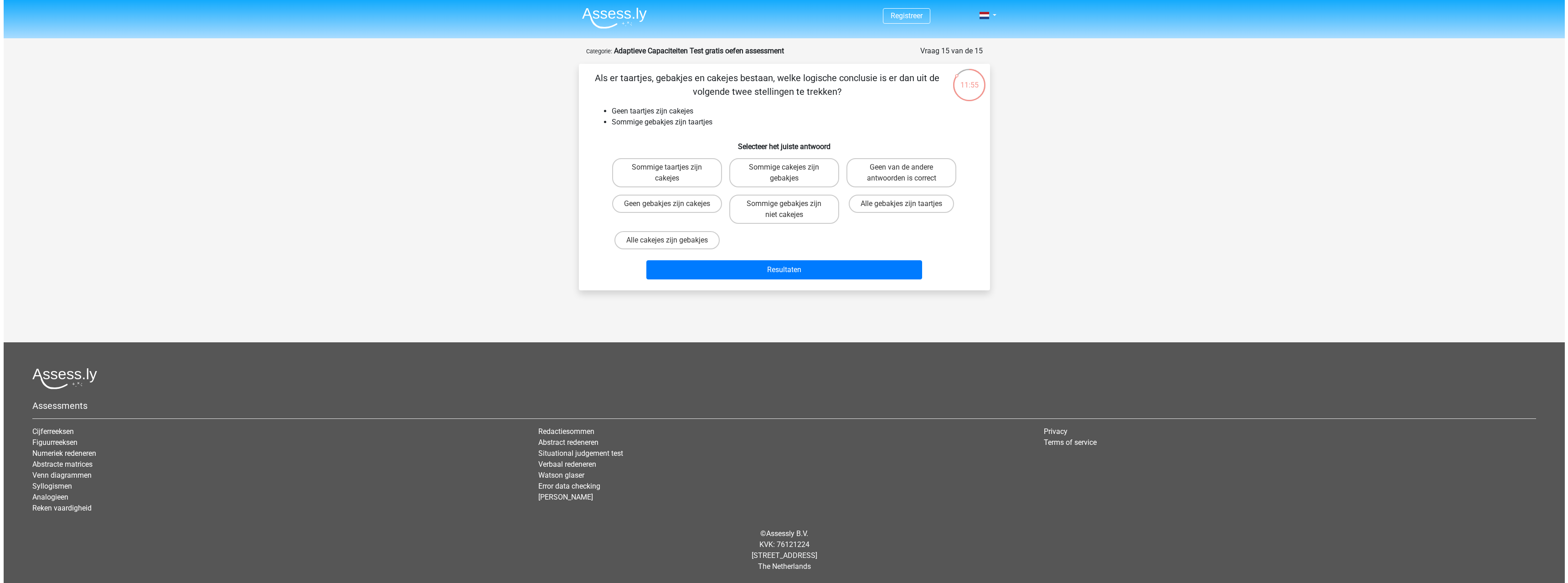
scroll to position [0, 0]
click at [790, 218] on label "Sommige gebakjes zijn niet cakejes" at bounding box center [783, 209] width 110 height 29
click at [790, 209] on input "Sommige gebakjes zijn niet cakejes" at bounding box center [787, 207] width 6 height 6
radio input "true"
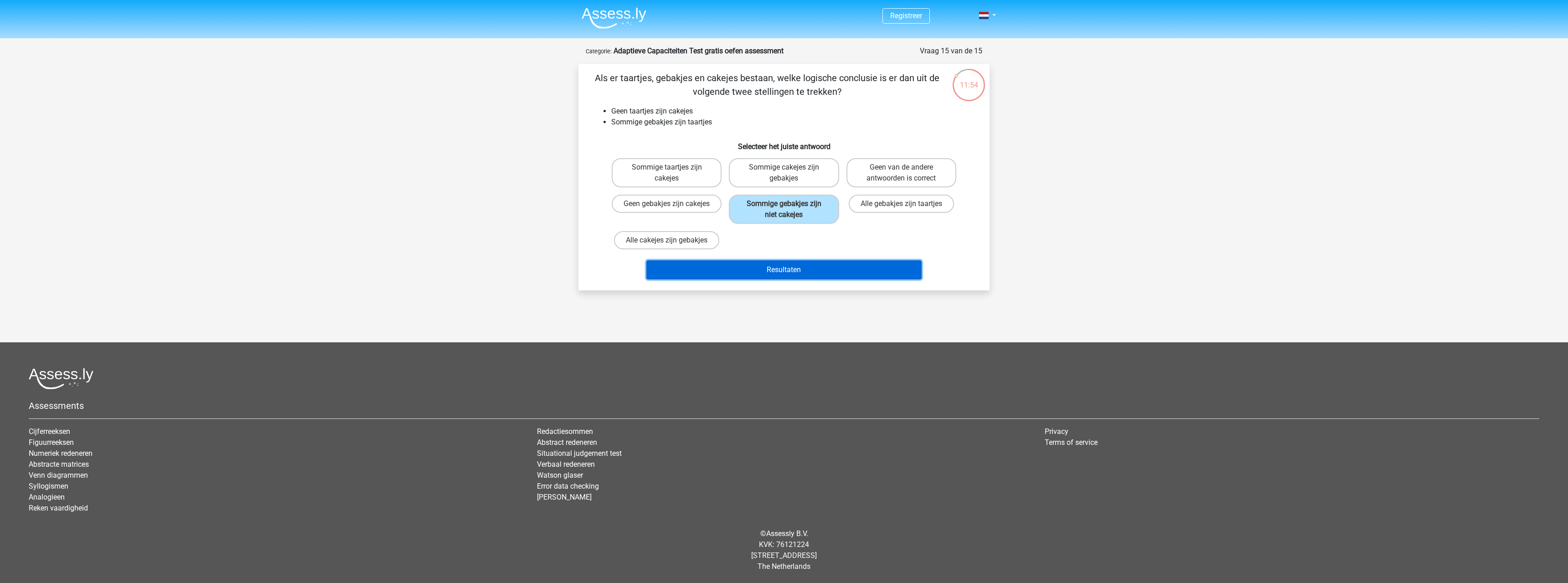
click at [801, 275] on button "Resultaten" at bounding box center [784, 270] width 276 height 19
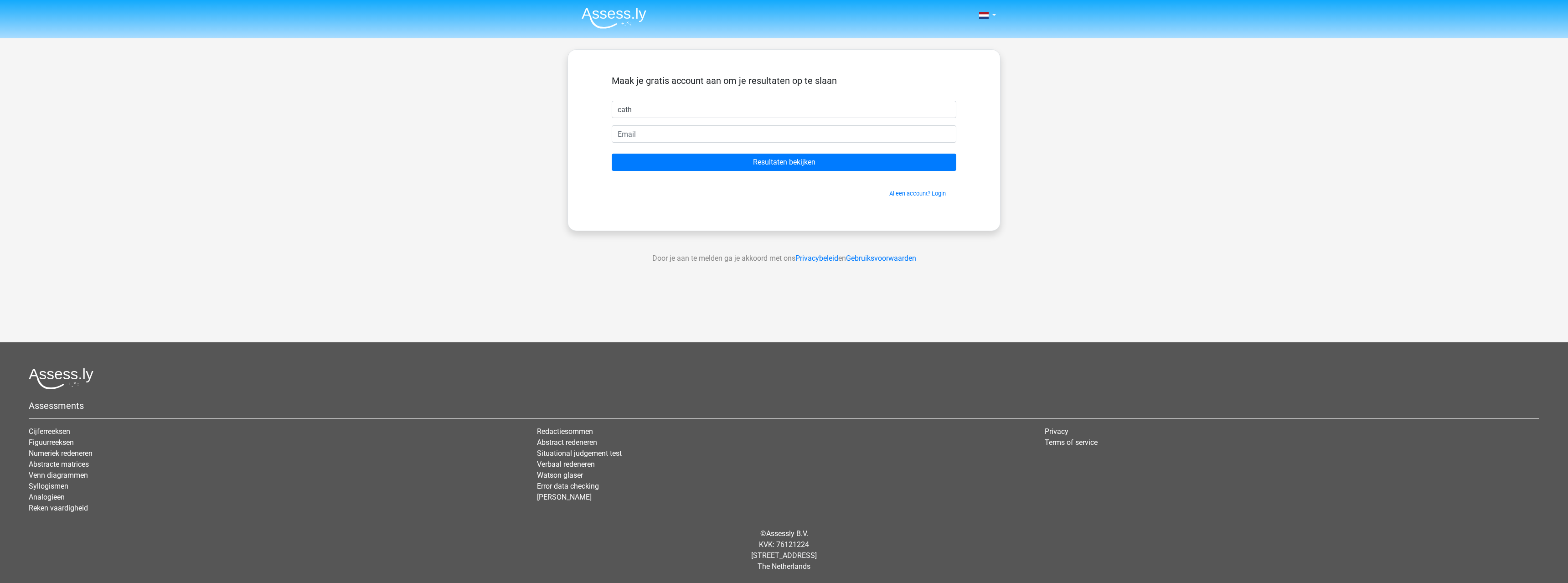
type input "cath"
click at [725, 136] on input "email" at bounding box center [784, 134] width 345 height 17
type input "[EMAIL_ADDRESS][DOMAIN_NAME]"
click at [727, 161] on input "Resultaten bekijken" at bounding box center [784, 162] width 345 height 17
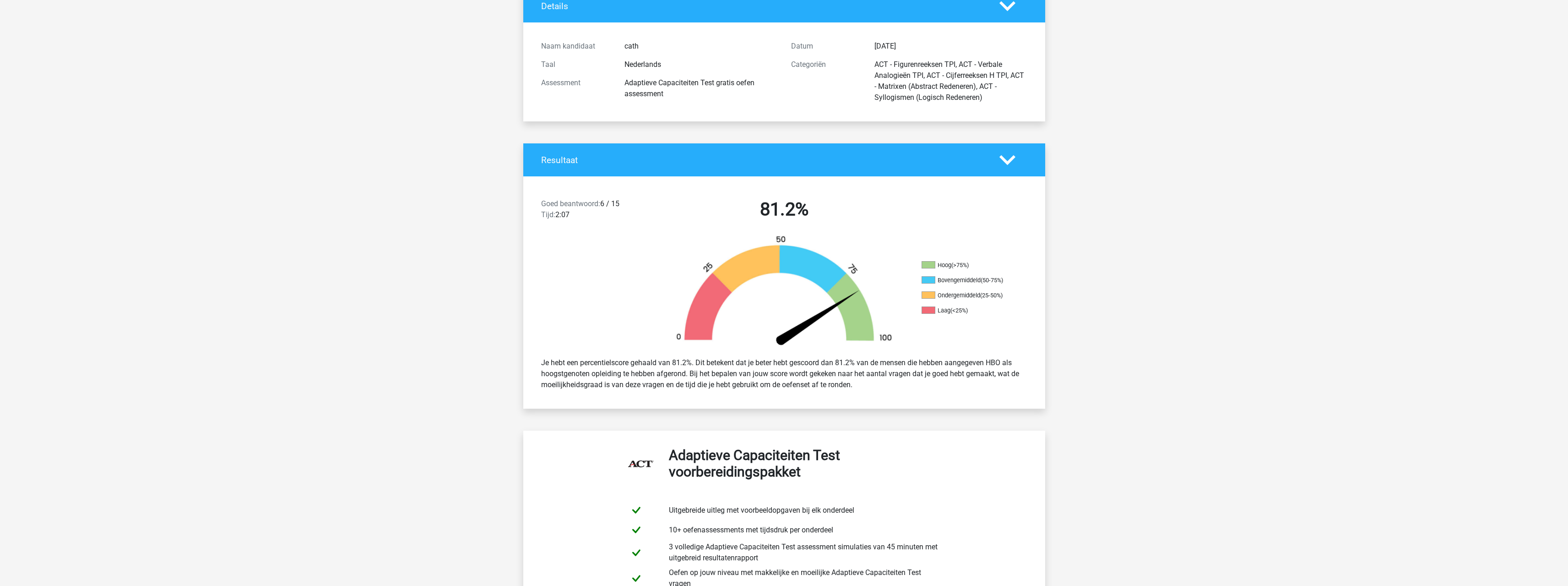
scroll to position [46, 0]
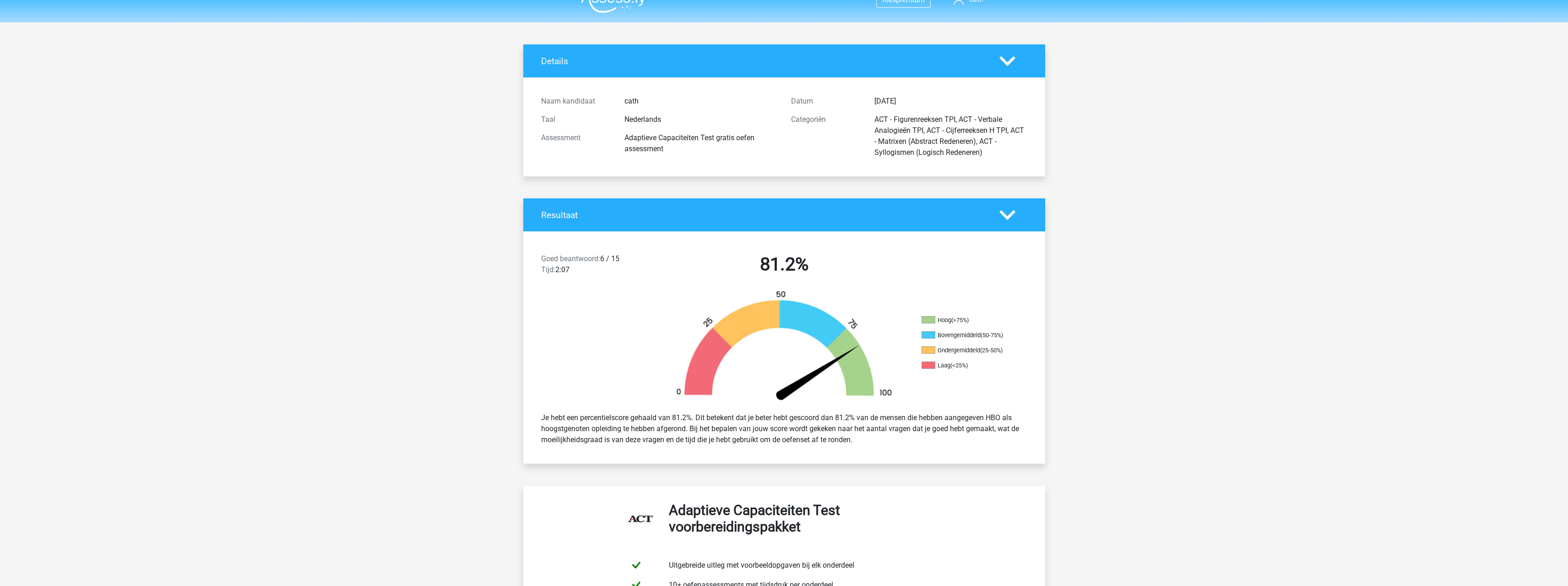
scroll to position [0, 0]
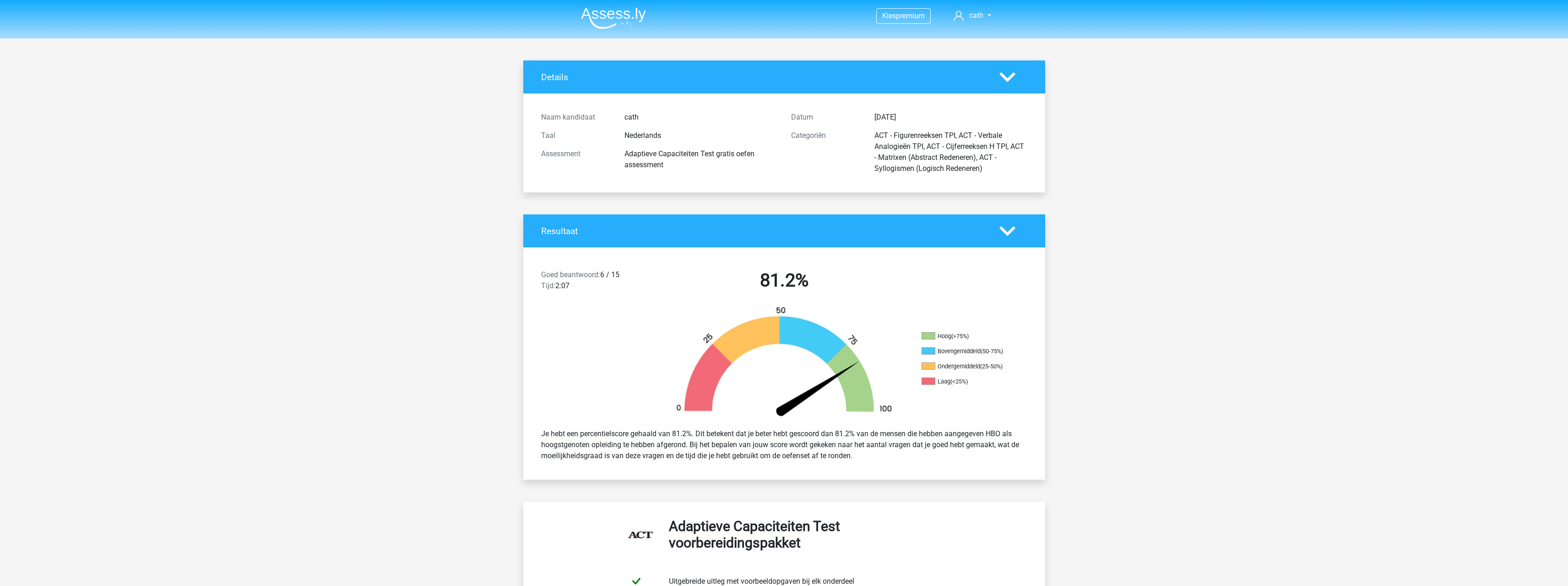
click at [601, 18] on img at bounding box center [613, 18] width 65 height 21
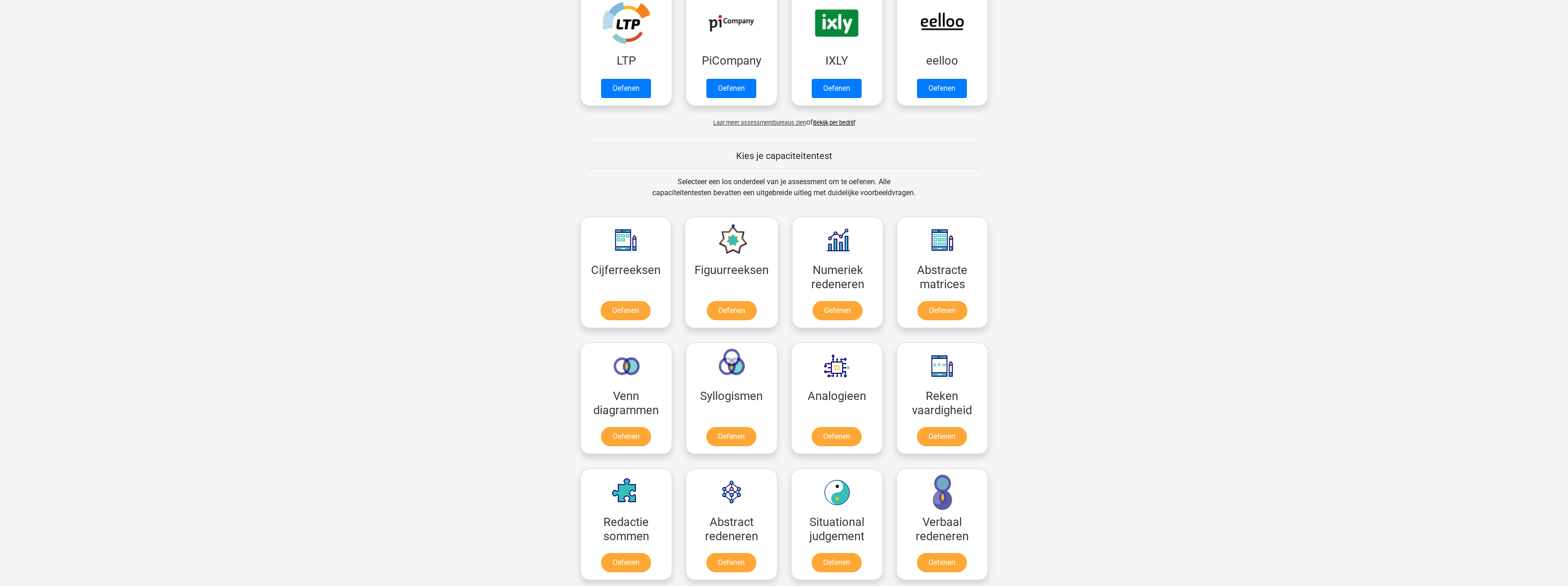
scroll to position [229, 0]
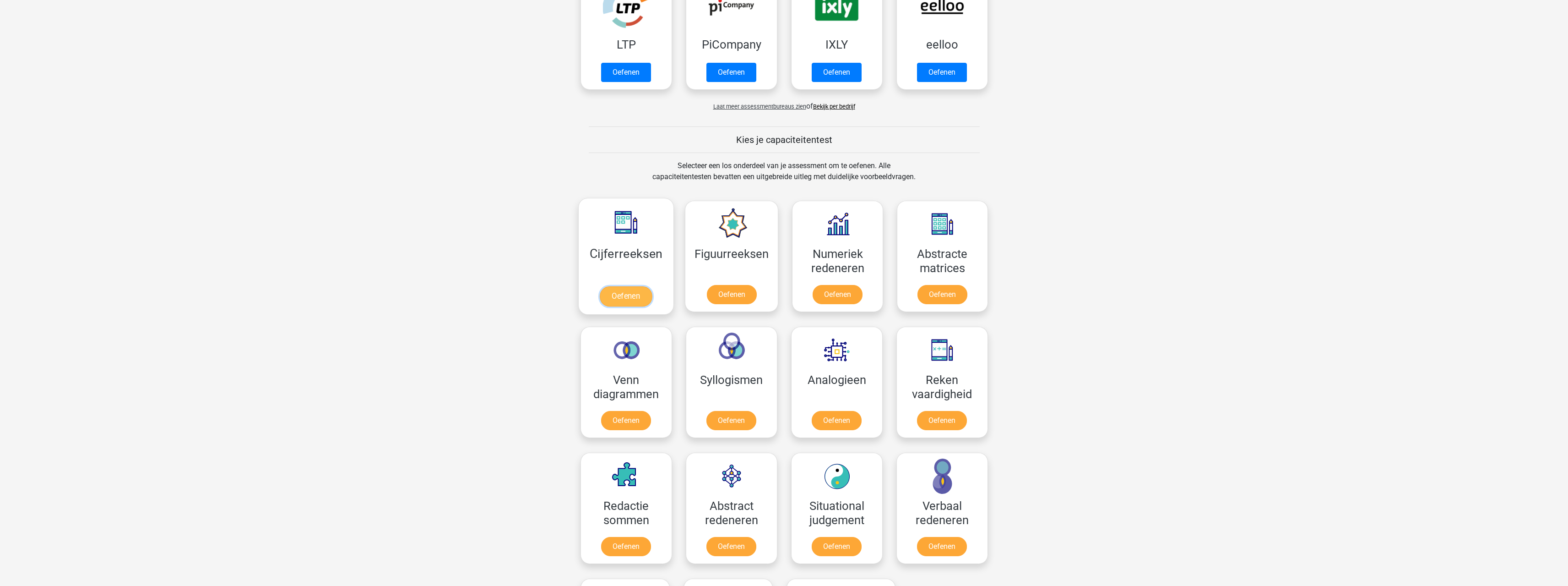
click at [624, 300] on link "Oefenen" at bounding box center [625, 296] width 52 height 20
